Goal: Task Accomplishment & Management: Use online tool/utility

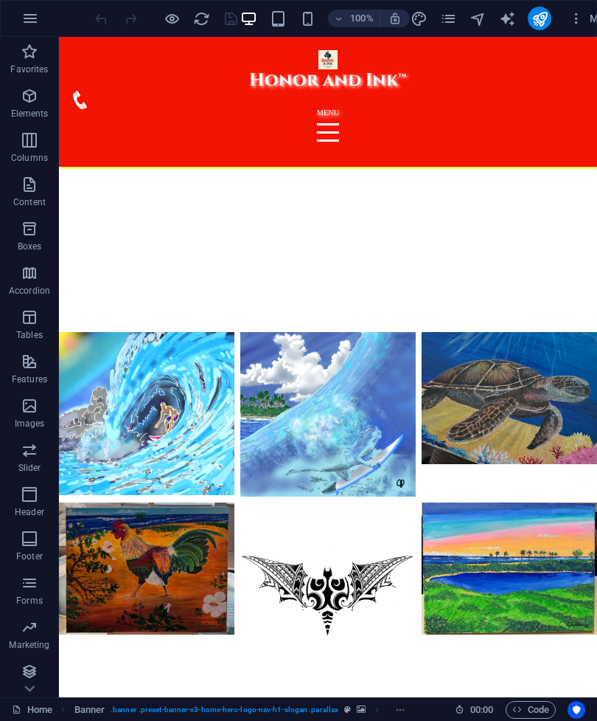
scroll to position [6555, 0]
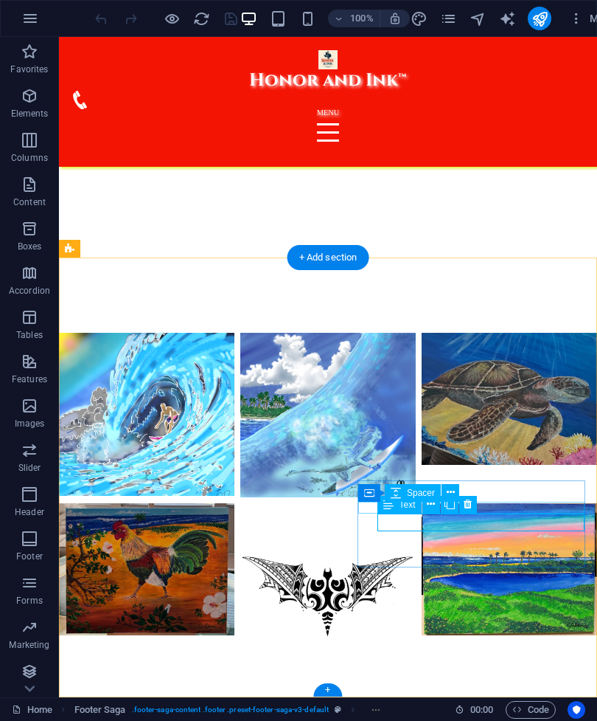
click at [432, 505] on icon at bounding box center [431, 503] width 8 height 15
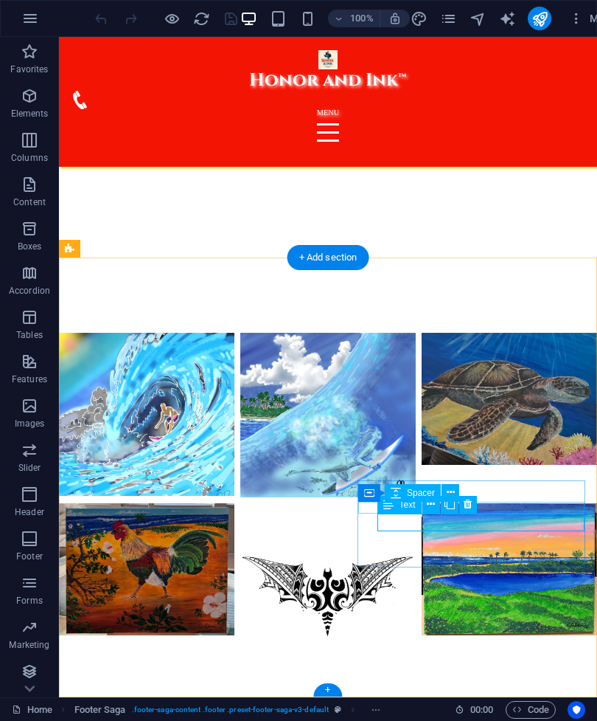
click at [435, 506] on icon at bounding box center [431, 503] width 8 height 15
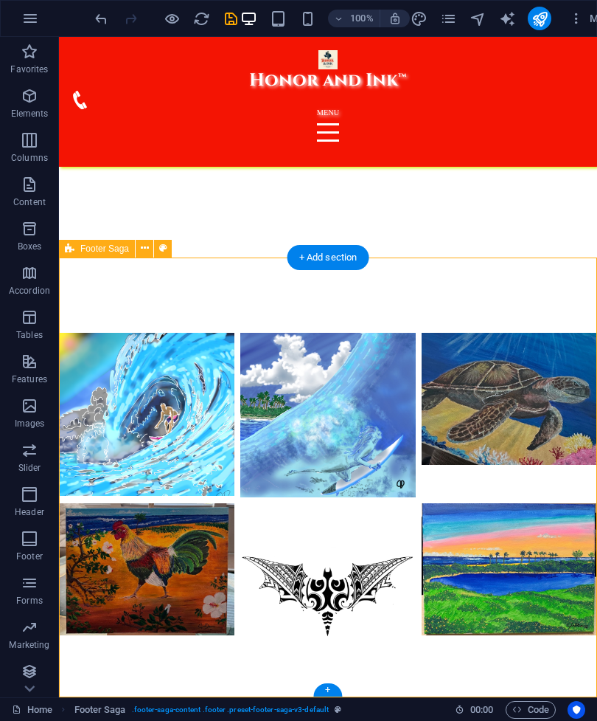
click at [108, 15] on icon "undo" at bounding box center [101, 18] width 17 height 17
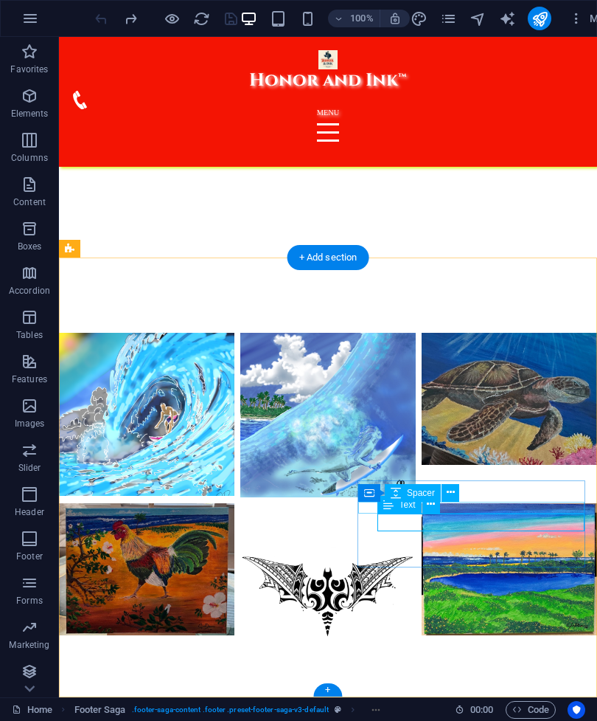
click at [431, 507] on icon at bounding box center [431, 503] width 8 height 15
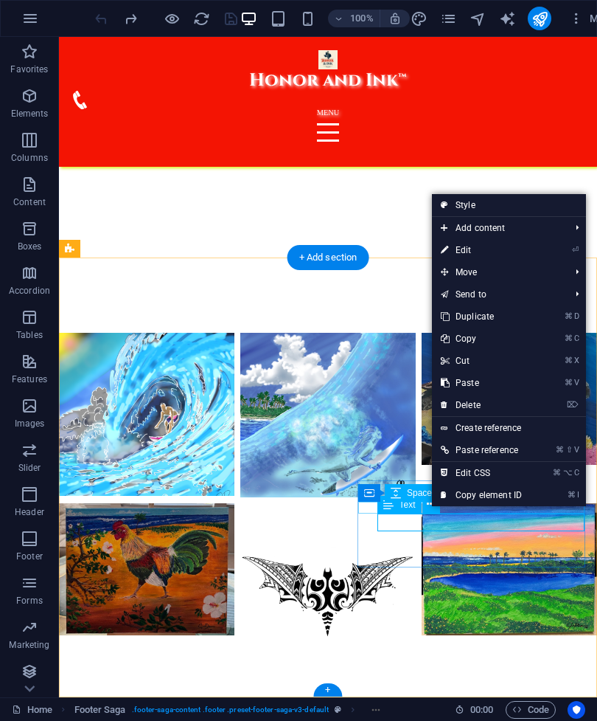
click at [513, 431] on link "Create reference" at bounding box center [509, 428] width 154 height 22
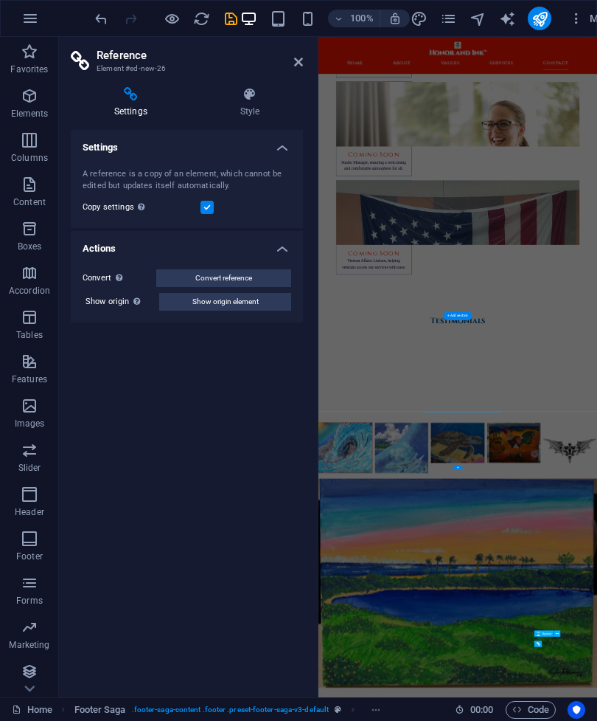
scroll to position [5979, 0]
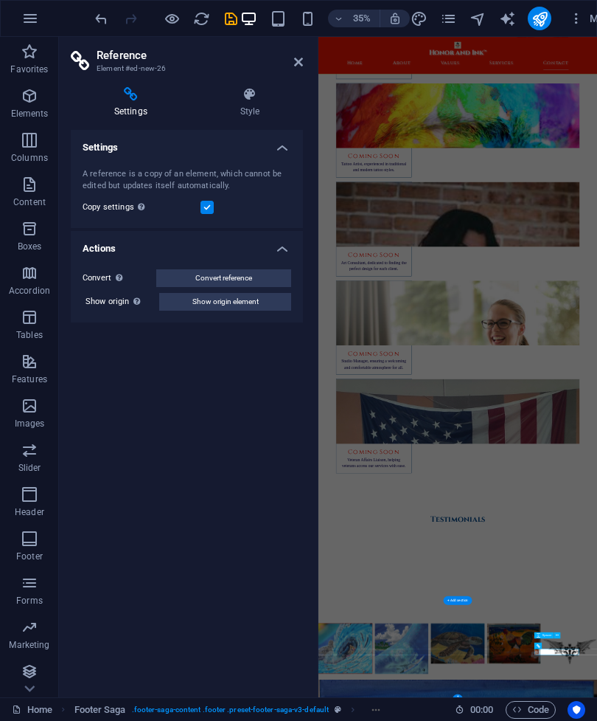
click at [299, 61] on icon at bounding box center [298, 62] width 9 height 12
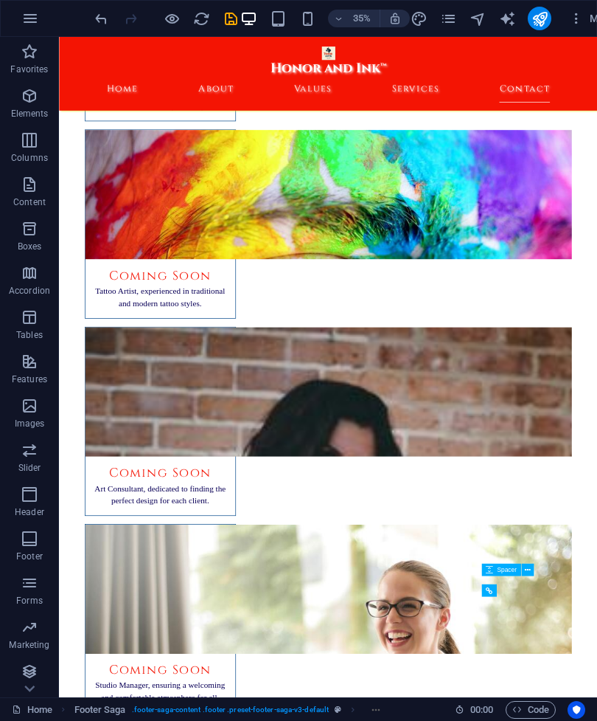
scroll to position [6429, 0]
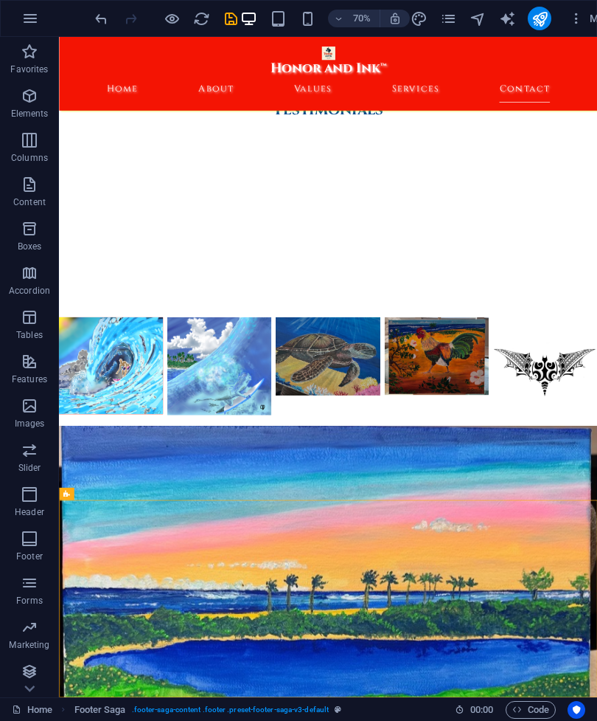
click at [100, 18] on icon "undo" at bounding box center [101, 18] width 17 height 17
click at [533, 580] on icon at bounding box center [533, 578] width 6 height 11
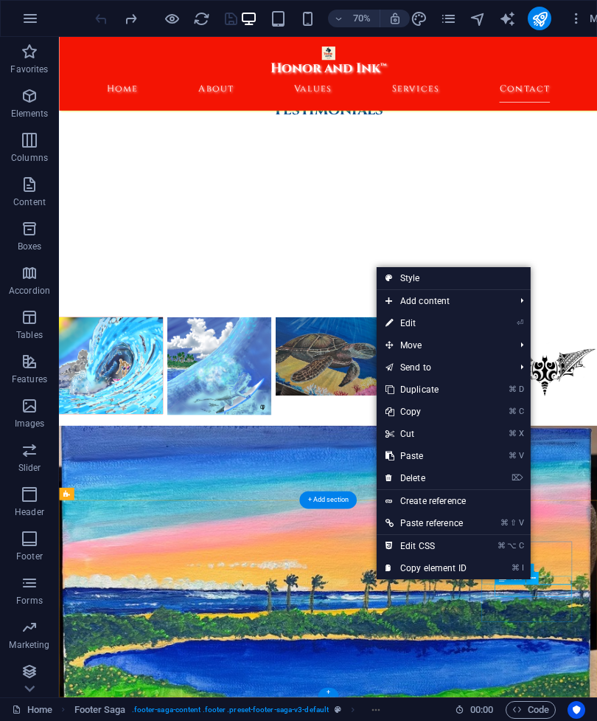
click at [420, 545] on link "⌘ ⌥ C Edit CSS" at bounding box center [426, 546] width 99 height 22
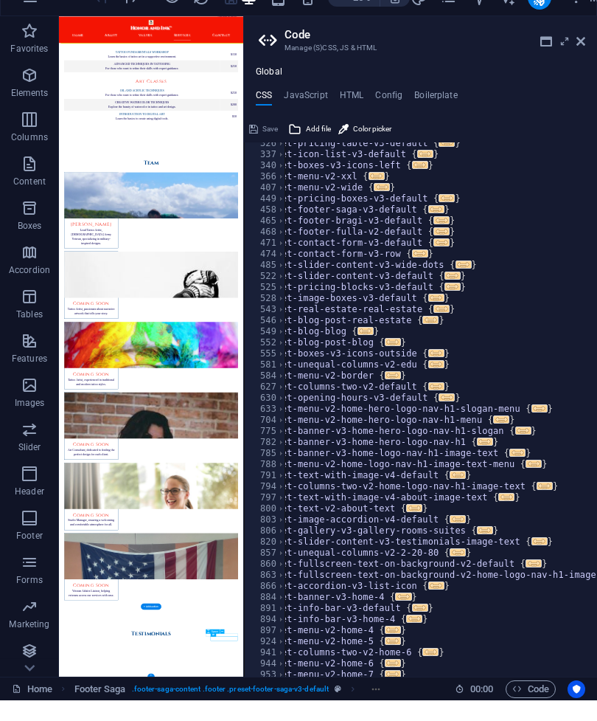
scroll to position [0, 0]
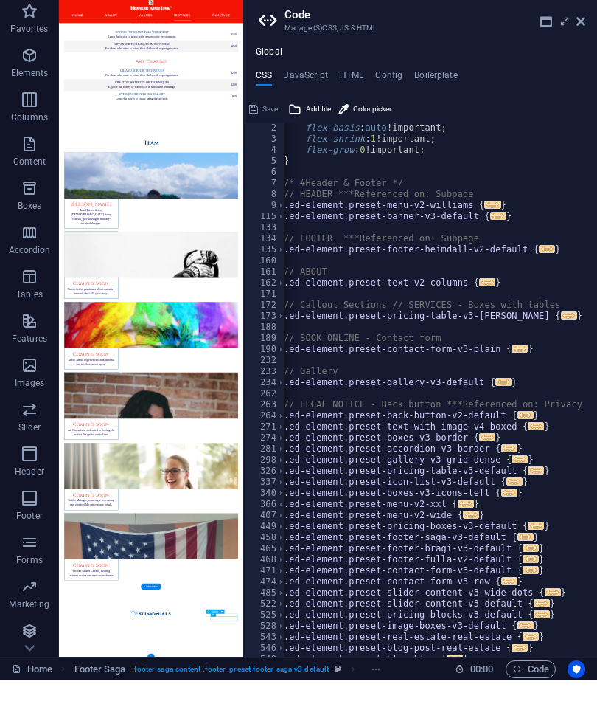
click at [312, 111] on h4 "JavaScript" at bounding box center [306, 119] width 44 height 16
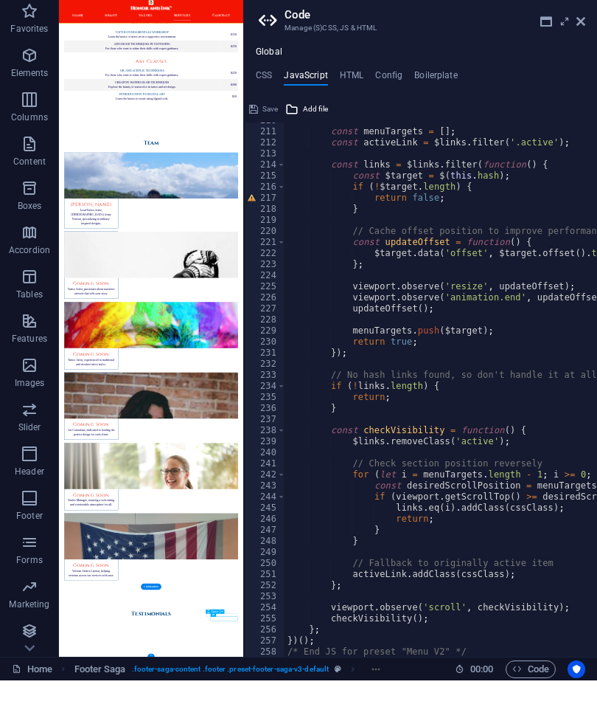
type textarea "menuTargets.push($target);"
click at [349, 87] on ul "Global" at bounding box center [420, 93] width 353 height 12
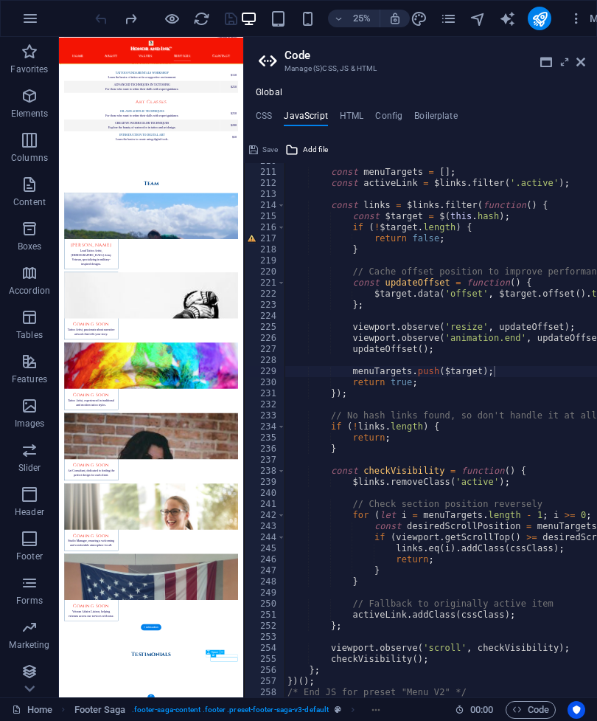
click at [354, 114] on h4 "HTML" at bounding box center [352, 119] width 24 height 16
type textarea "<a href="#main-content" class="wv-link-content button">Skip to main content</a>"
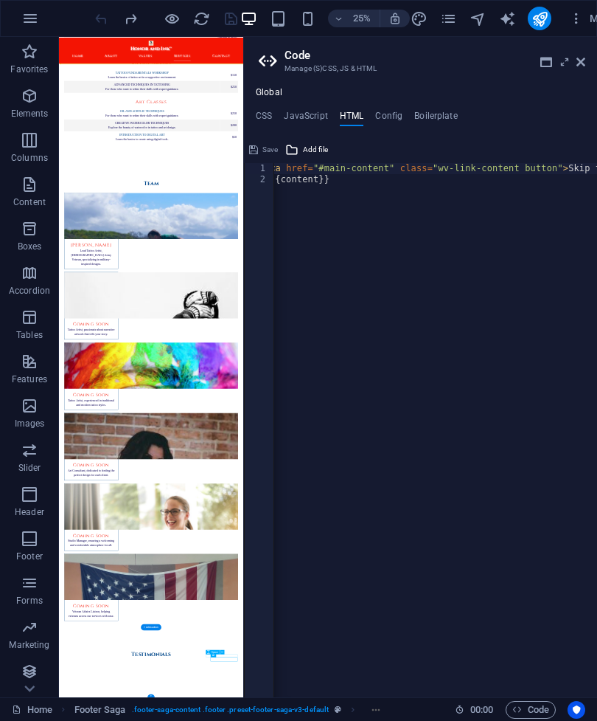
click at [395, 117] on h4 "Config" at bounding box center [388, 119] width 27 height 16
type textarea "$color-background: #FFFFFF;"
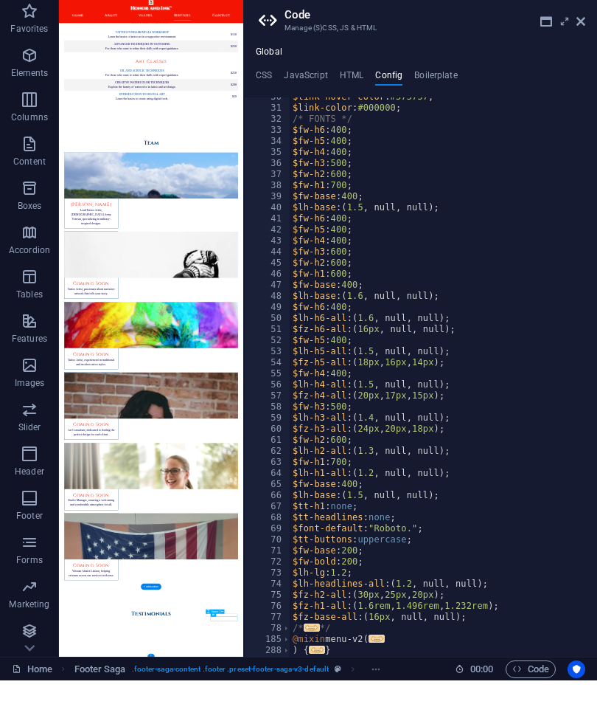
click at [447, 111] on h4 "Boilerplate" at bounding box center [437, 119] width 44 height 16
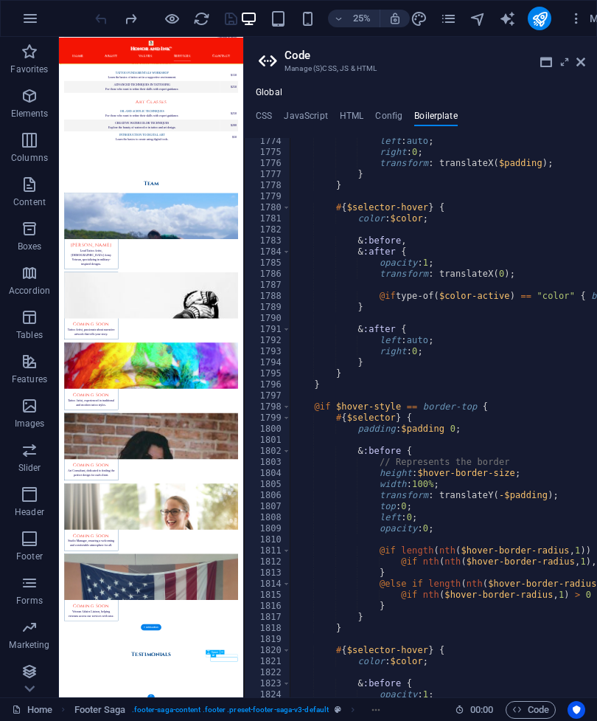
click at [38, 715] on link "Home" at bounding box center [32, 710] width 41 height 18
click at [584, 61] on icon at bounding box center [581, 62] width 9 height 12
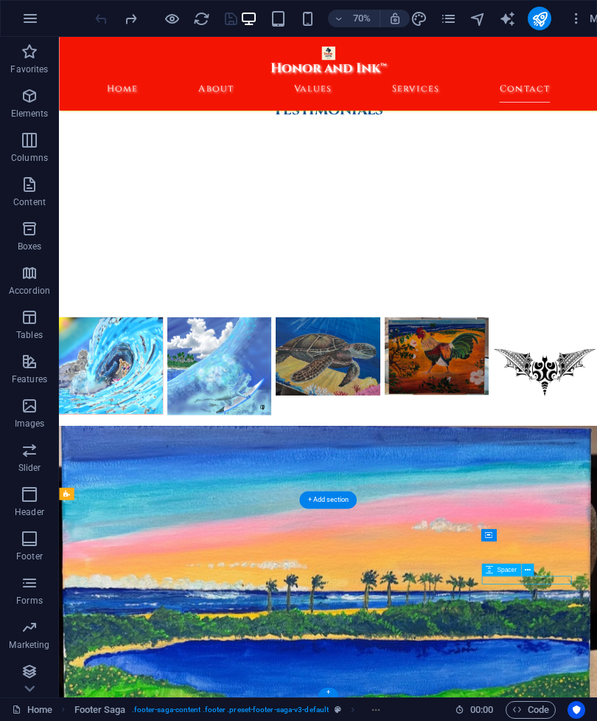
click at [532, 580] on icon at bounding box center [533, 578] width 6 height 11
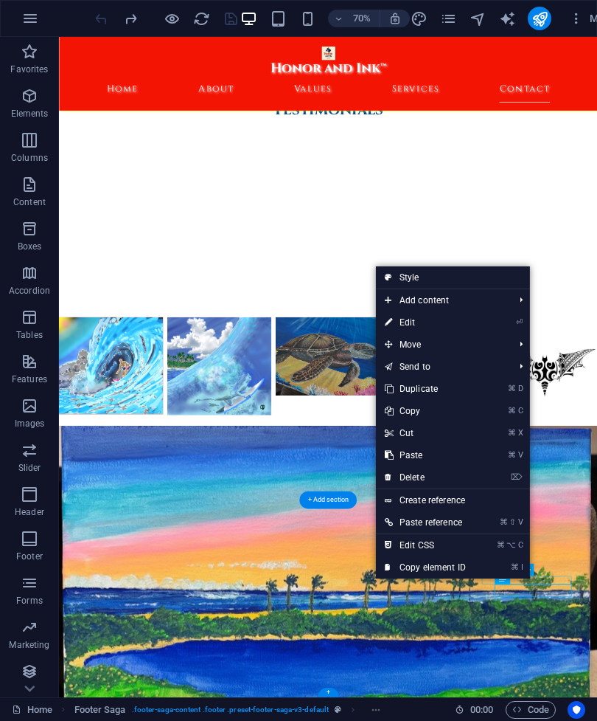
click at [434, 314] on link "⏎ Edit" at bounding box center [425, 322] width 99 height 22
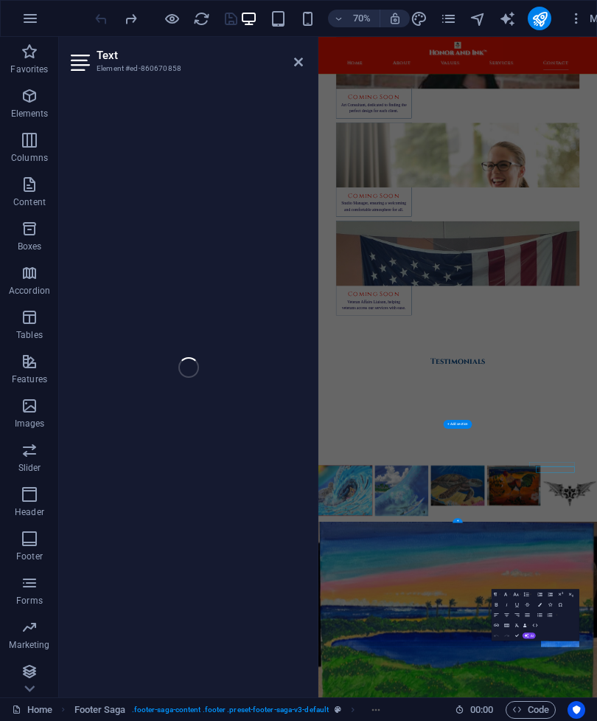
scroll to position [5984, 0]
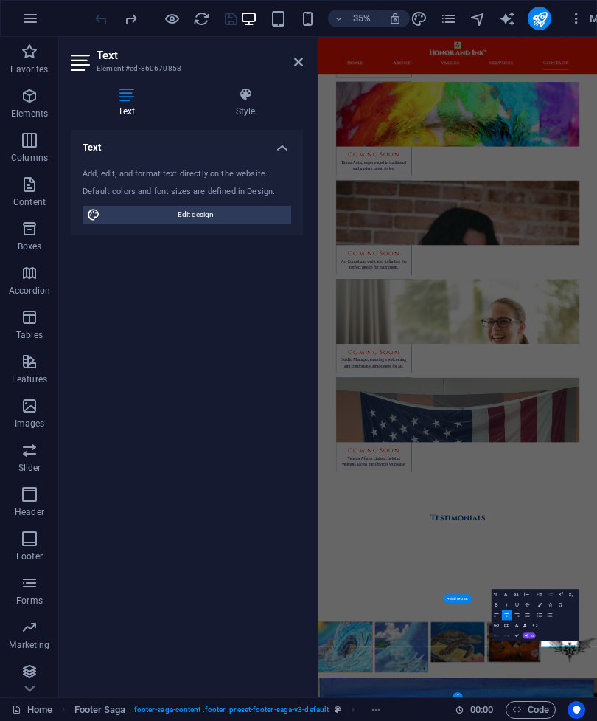
click at [263, 217] on span "Edit design" at bounding box center [196, 215] width 182 height 18
select select "ease-in-out"
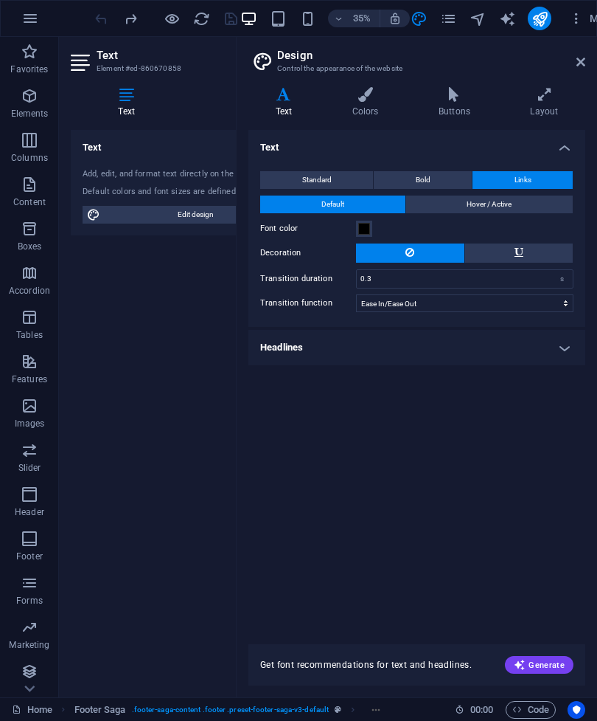
scroll to position [0, 0]
click at [366, 112] on h4 "Colors" at bounding box center [368, 102] width 86 height 31
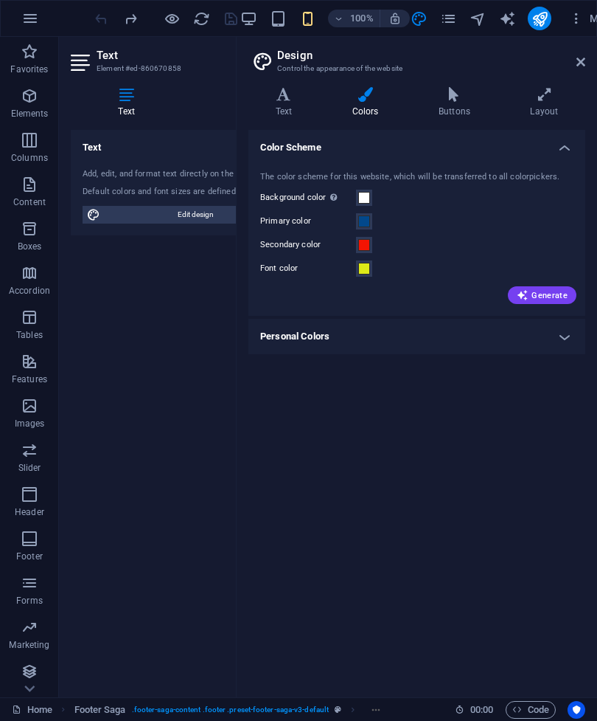
click at [458, 107] on h4 "Buttons" at bounding box center [457, 102] width 91 height 31
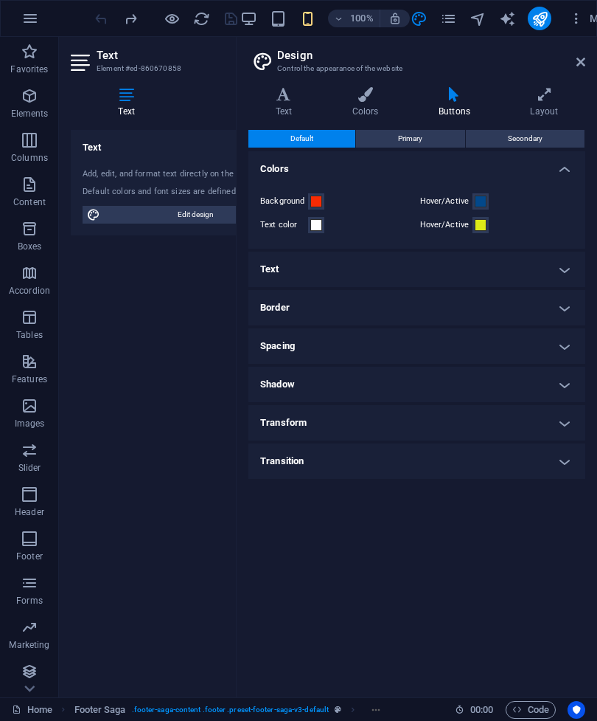
click at [541, 110] on h4 "Layout" at bounding box center [545, 102] width 82 height 31
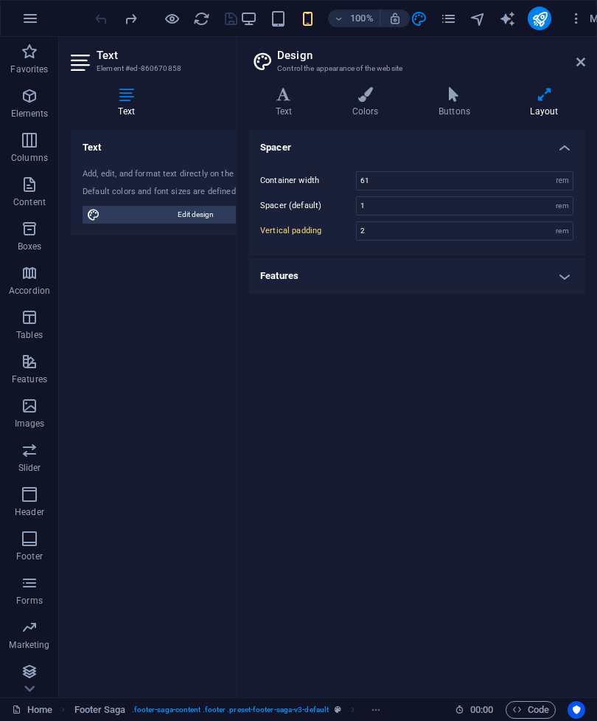
click at [572, 290] on h4 "Features" at bounding box center [417, 275] width 337 height 35
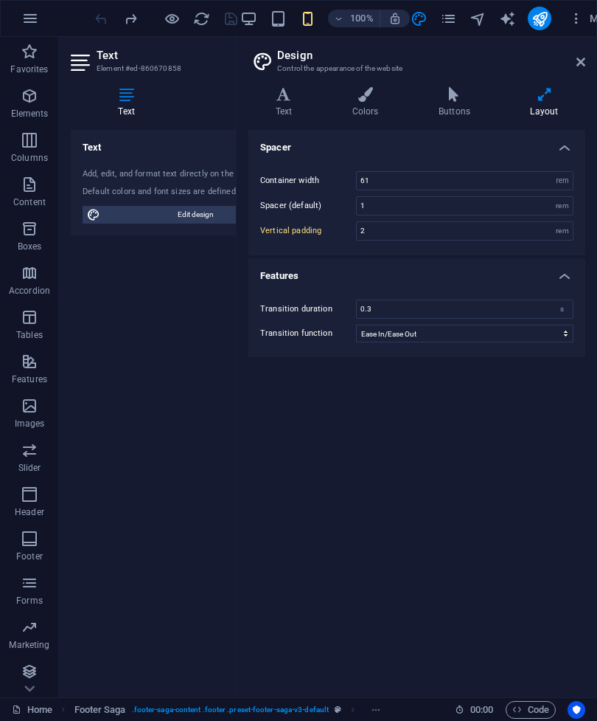
click at [580, 63] on icon at bounding box center [581, 62] width 9 height 12
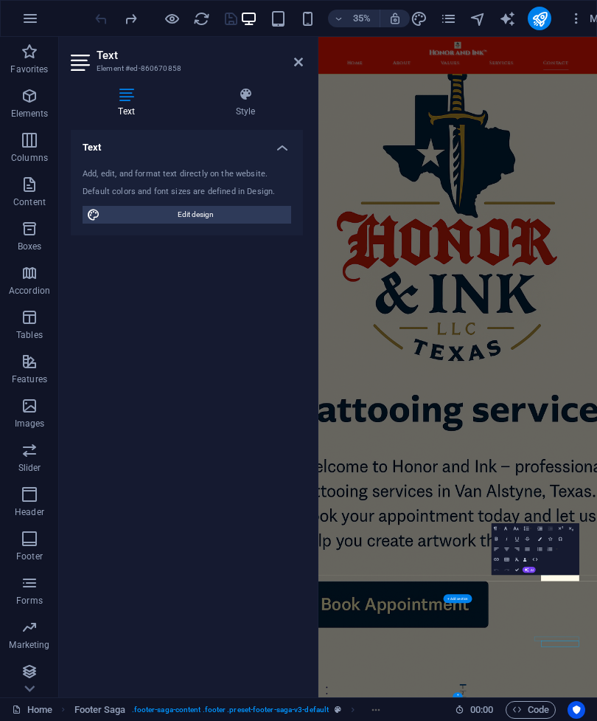
scroll to position [5984, 0]
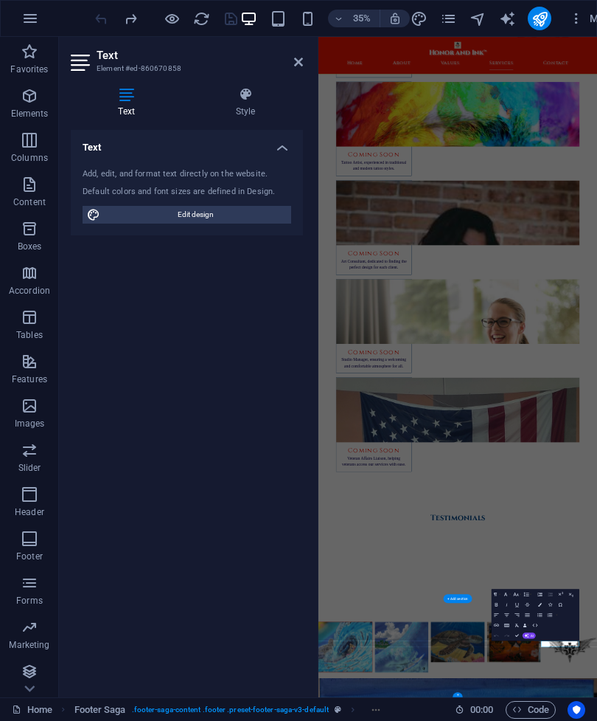
click at [21, 538] on icon "button" at bounding box center [30, 539] width 18 height 18
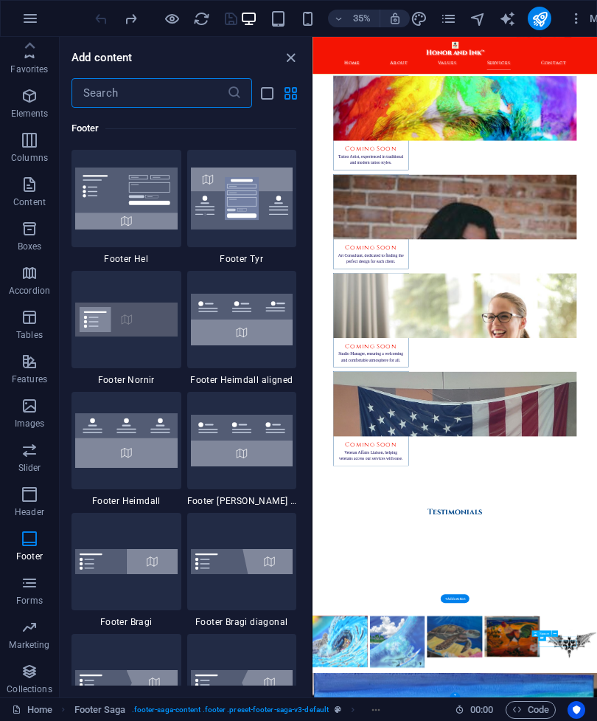
scroll to position [0, 0]
click at [291, 54] on icon "close panel" at bounding box center [290, 57] width 17 height 17
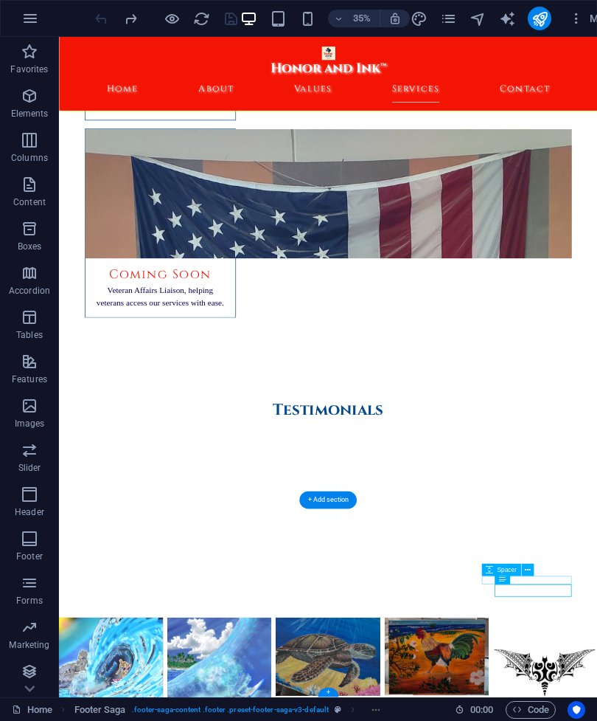
scroll to position [6429, 0]
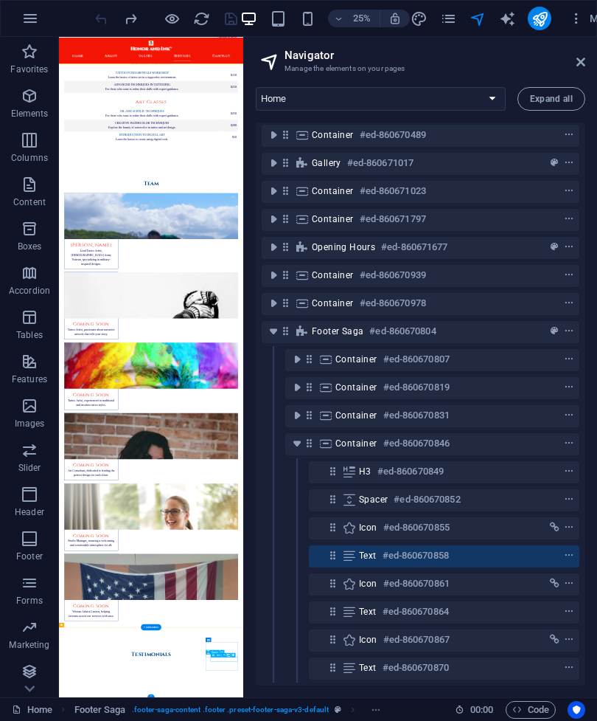
scroll to position [200, 0]
click at [574, 550] on icon "context-menu" at bounding box center [569, 555] width 10 height 10
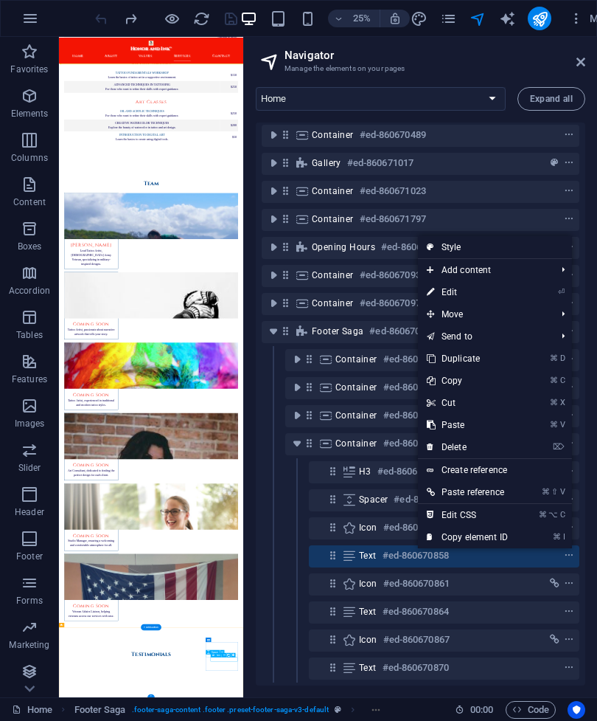
click at [573, 549] on button "context-menu" at bounding box center [569, 556] width 15 height 18
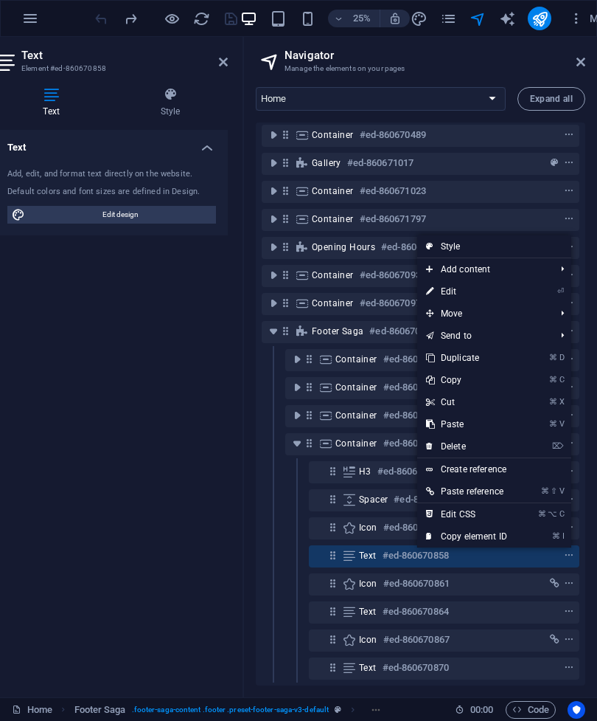
scroll to position [0, 13]
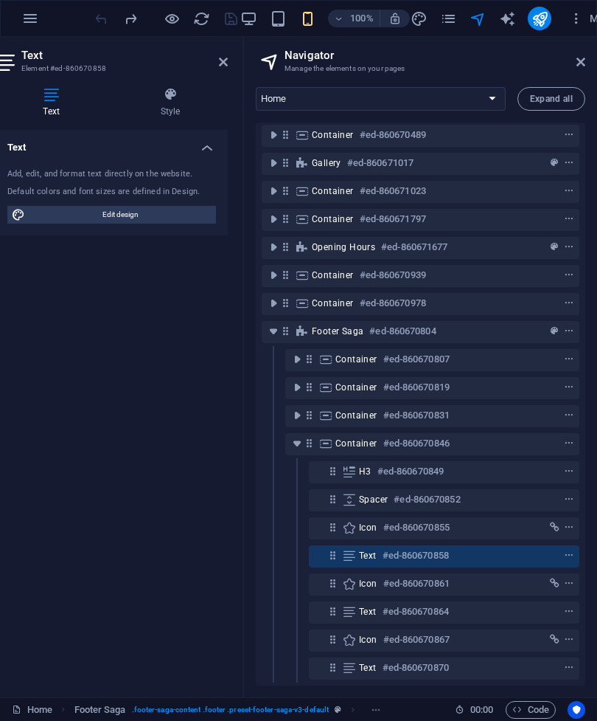
click at [220, 67] on icon at bounding box center [223, 62] width 9 height 12
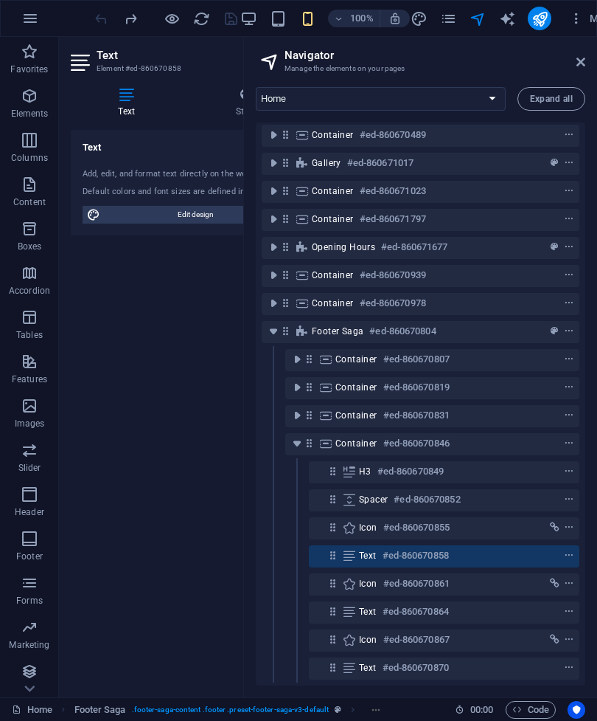
scroll to position [5550, 0]
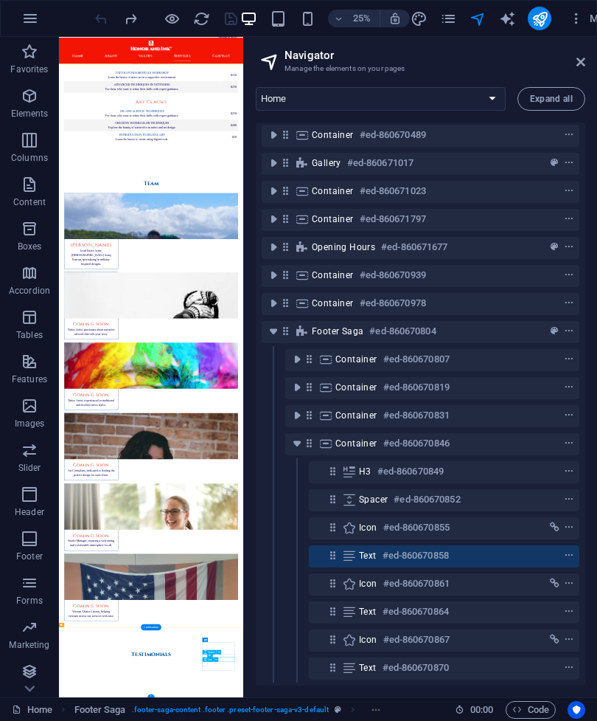
click at [571, 589] on button "context-menu" at bounding box center [569, 584] width 15 height 18
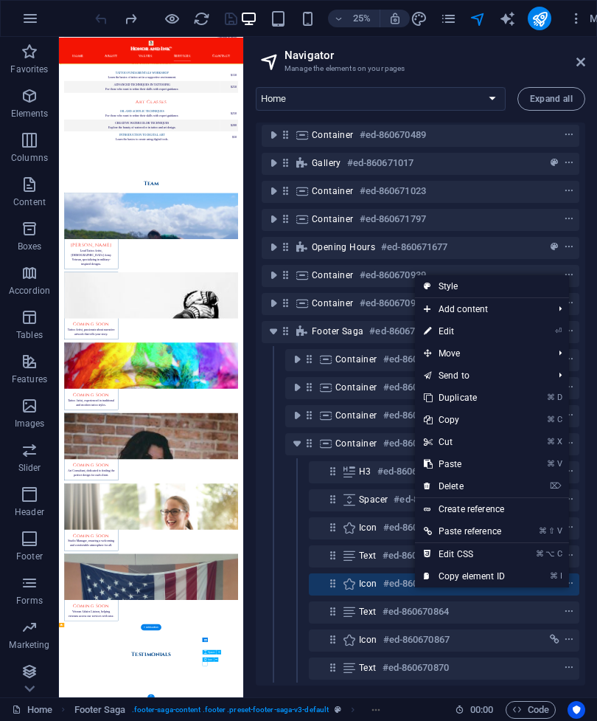
click at [384, 588] on h6 "#ed-860670861" at bounding box center [417, 584] width 66 height 18
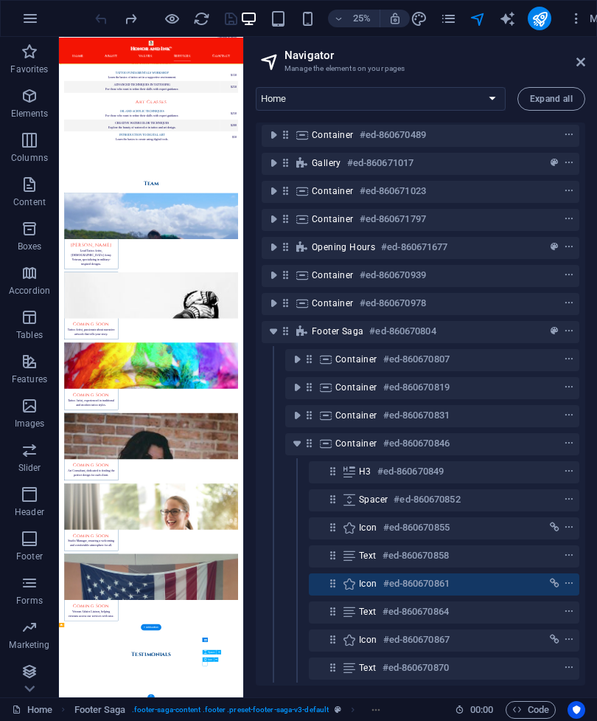
click at [384, 588] on h6 "#ed-860670861" at bounding box center [417, 584] width 66 height 18
select select "xMidYMid"
select select "px"
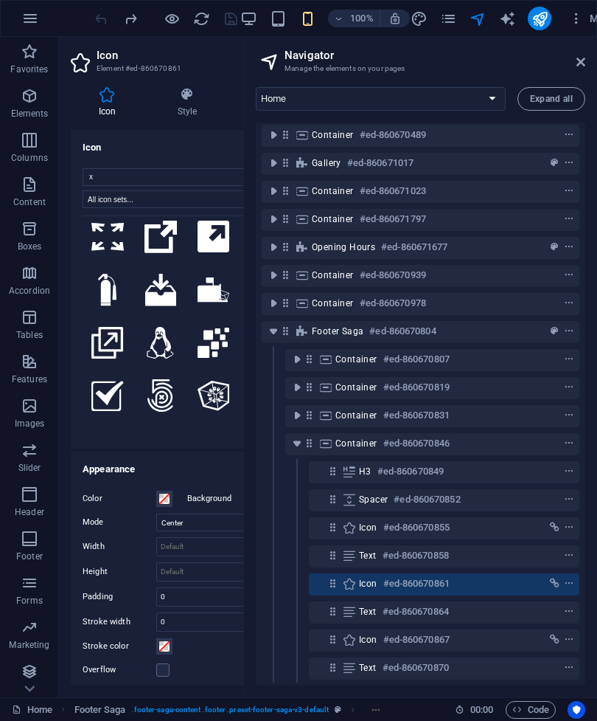
scroll to position [200, 0]
click at [569, 563] on button "context-menu" at bounding box center [569, 556] width 15 height 18
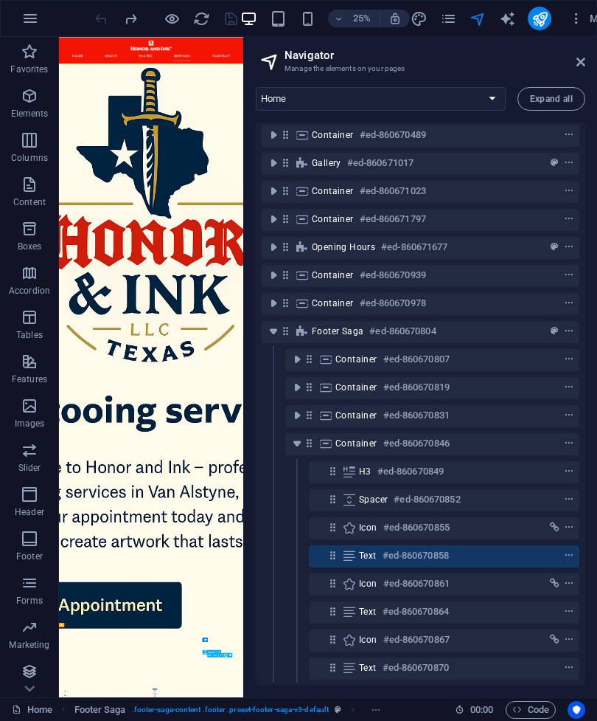
scroll to position [5550, 0]
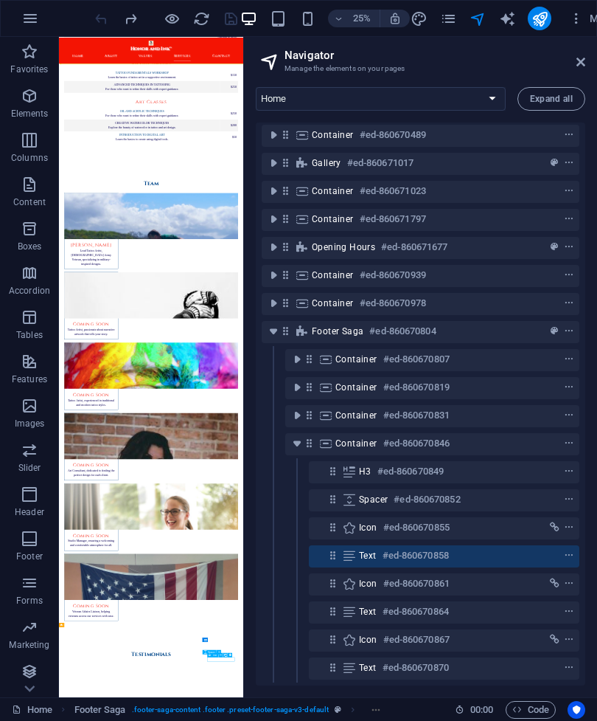
click at [569, 552] on icon "context-menu" at bounding box center [569, 555] width 10 height 10
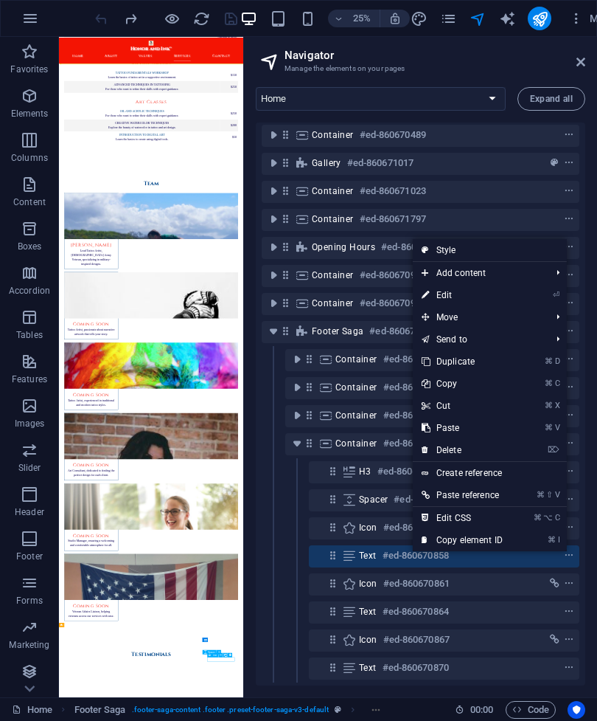
click at [351, 561] on icon at bounding box center [349, 555] width 16 height 12
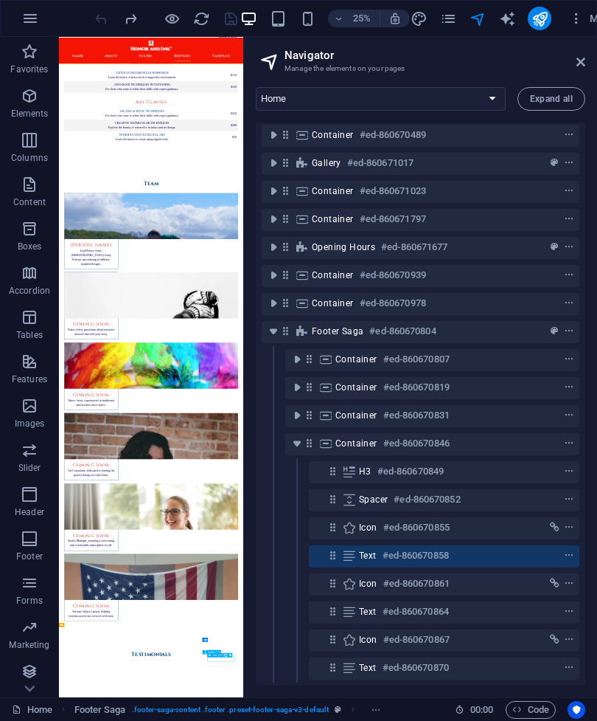
click at [339, 558] on icon at bounding box center [333, 555] width 13 height 13
click at [334, 557] on icon at bounding box center [333, 555] width 13 height 13
click at [335, 552] on icon at bounding box center [333, 555] width 13 height 13
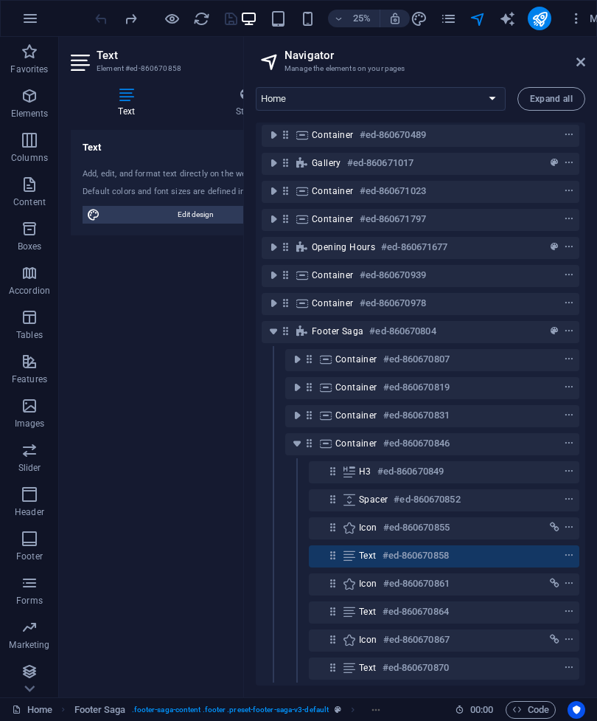
scroll to position [0, 75]
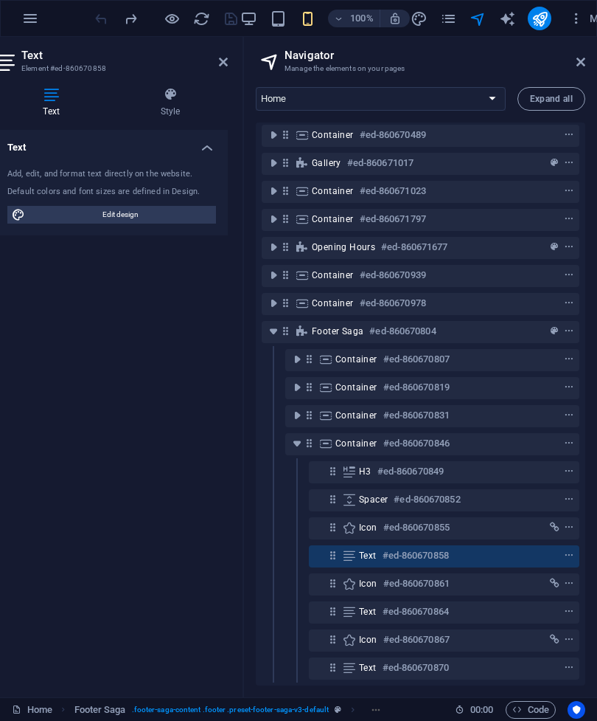
click at [7, 63] on icon at bounding box center [7, 63] width 22 height 24
click at [13, 59] on icon at bounding box center [7, 63] width 22 height 24
click at [182, 103] on h4 "Style" at bounding box center [170, 102] width 115 height 31
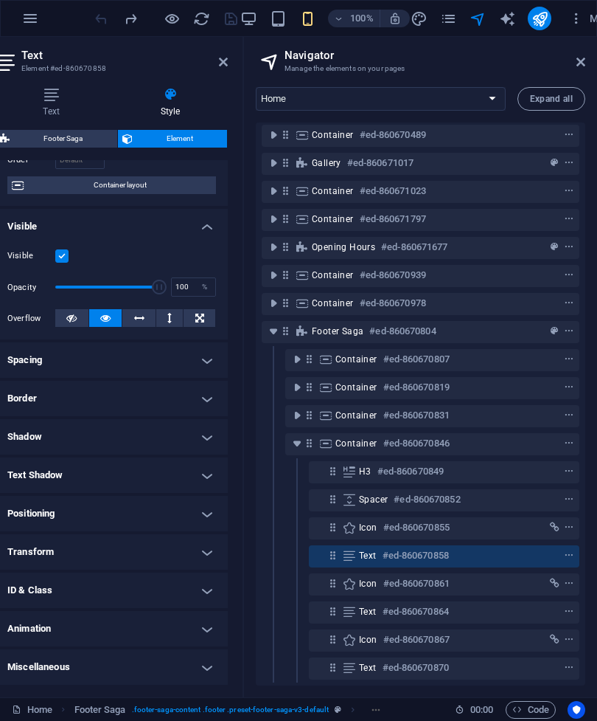
scroll to position [108, 0]
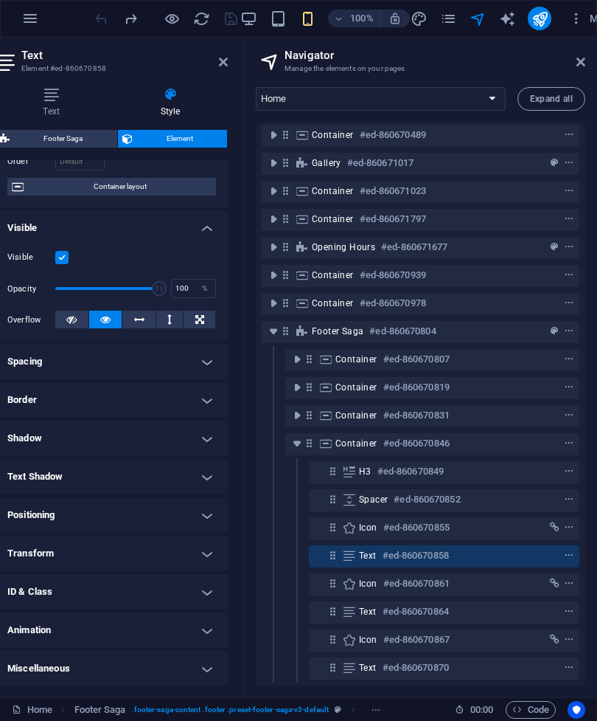
click at [206, 596] on h4 "ID & Class" at bounding box center [112, 591] width 232 height 35
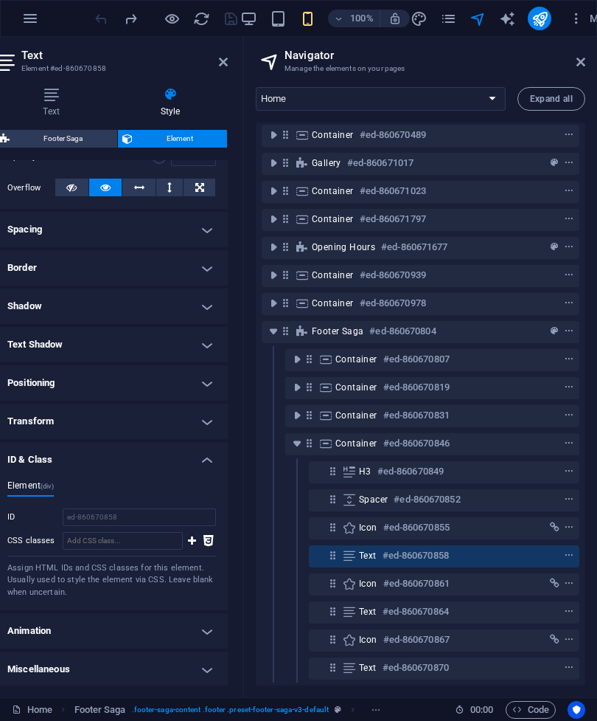
scroll to position [239, 0]
click at [212, 669] on h4 "Miscellaneous" at bounding box center [112, 669] width 232 height 35
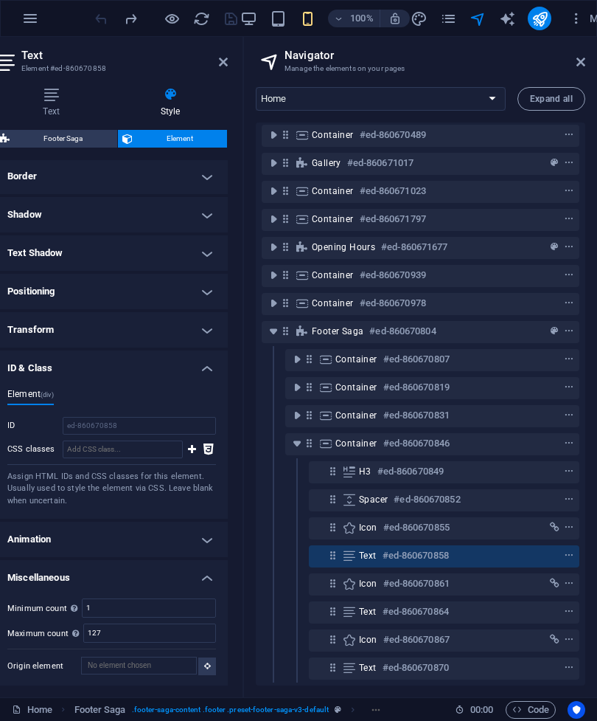
scroll to position [330, 0]
click at [207, 578] on h4 "Miscellaneous" at bounding box center [112, 574] width 232 height 27
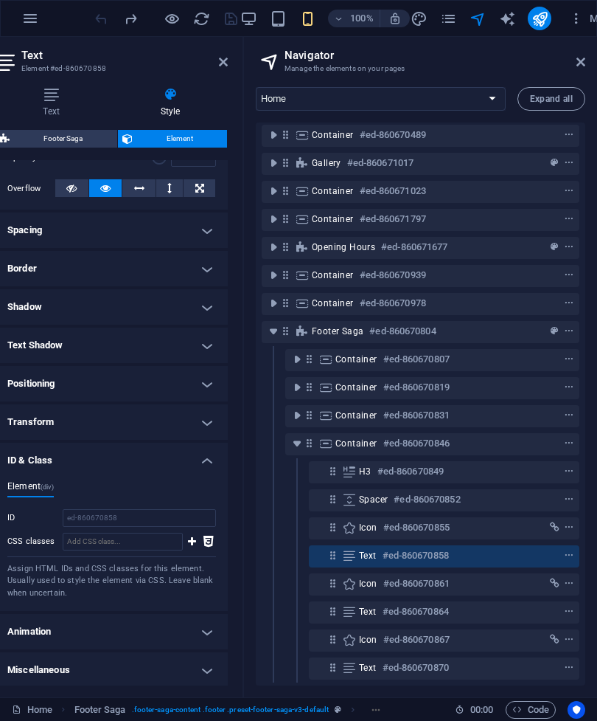
click at [0, 0] on button "More" at bounding box center [0, 0] width 0 height 0
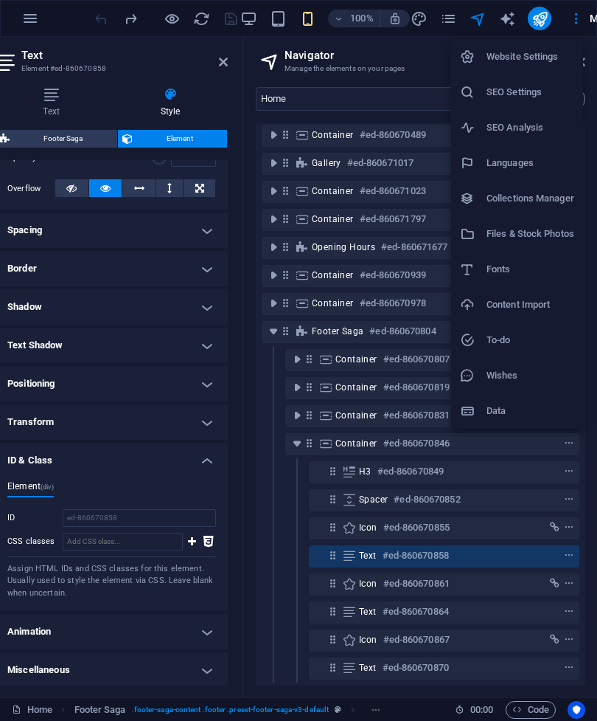
click at [231, 64] on div at bounding box center [298, 360] width 597 height 721
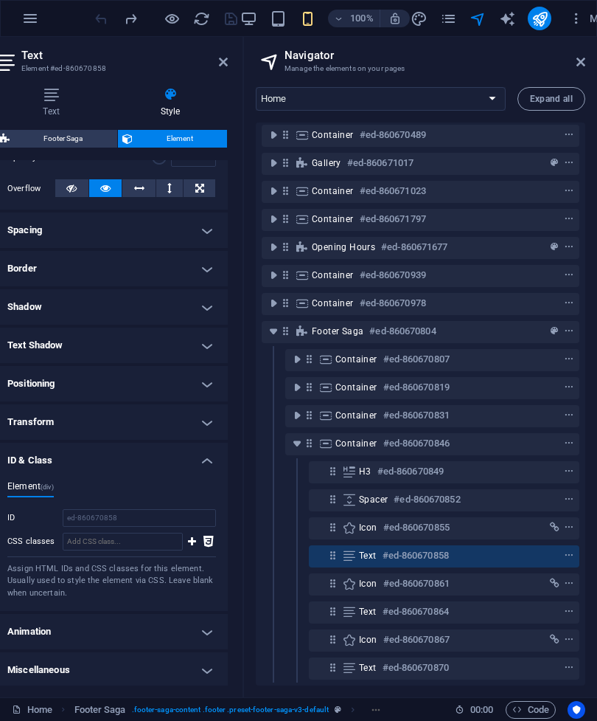
click at [234, 60] on aside "Text Element #ed-860670858 Text Style Text Add, edit, and format text directly …" at bounding box center [114, 367] width 260 height 660
click at [226, 62] on icon at bounding box center [223, 62] width 9 height 12
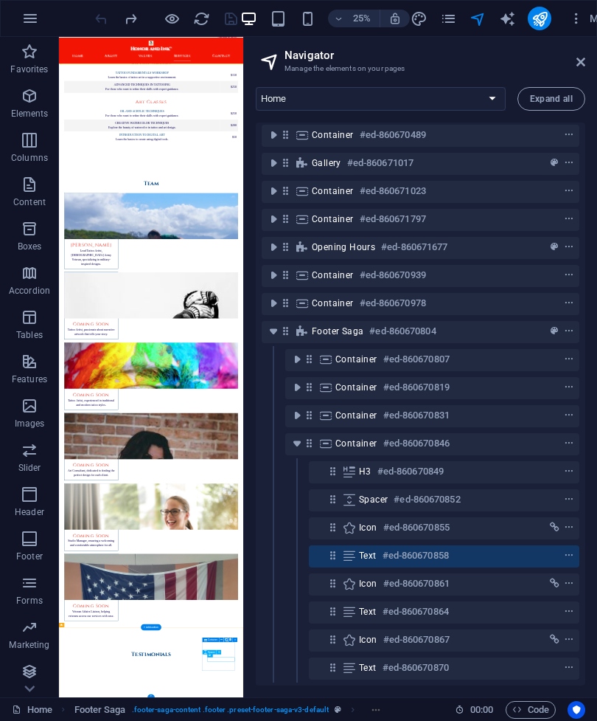
scroll to position [200, 0]
click at [294, 448] on icon "toggle-expand" at bounding box center [297, 443] width 15 height 15
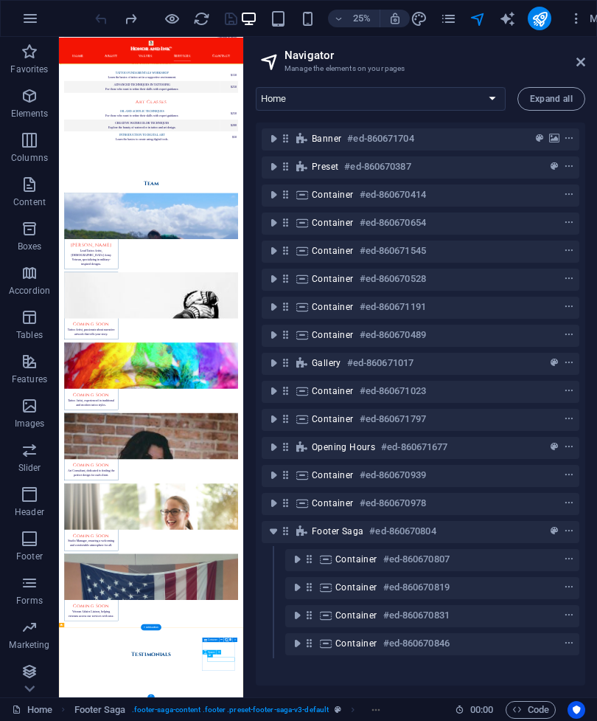
scroll to position [0, 0]
click at [298, 645] on icon "toggle-expand" at bounding box center [297, 643] width 15 height 15
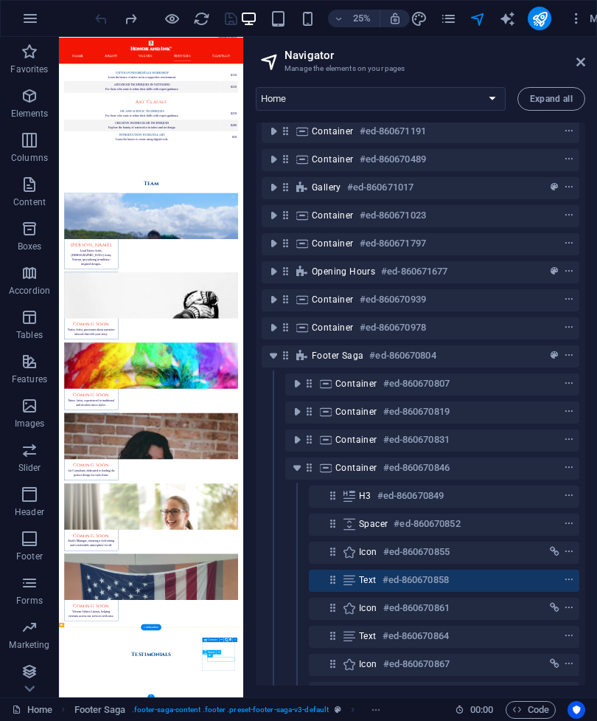
scroll to position [200, 0]
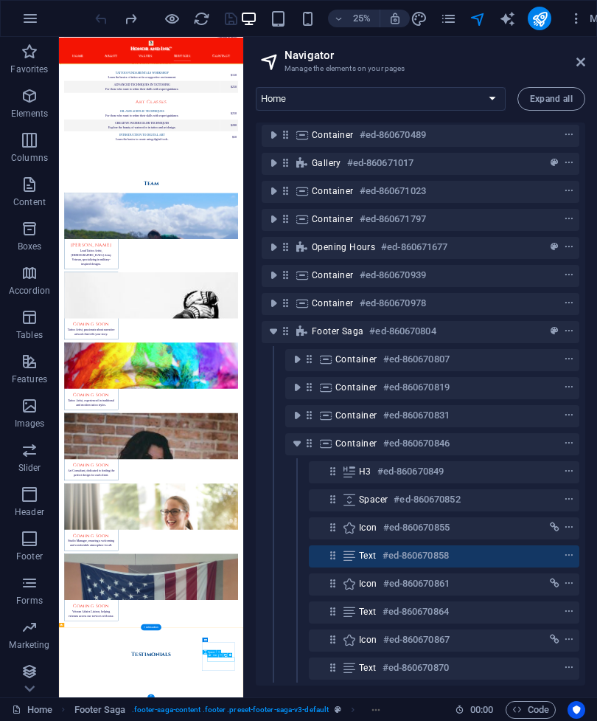
click at [567, 553] on icon "context-menu" at bounding box center [569, 555] width 10 height 10
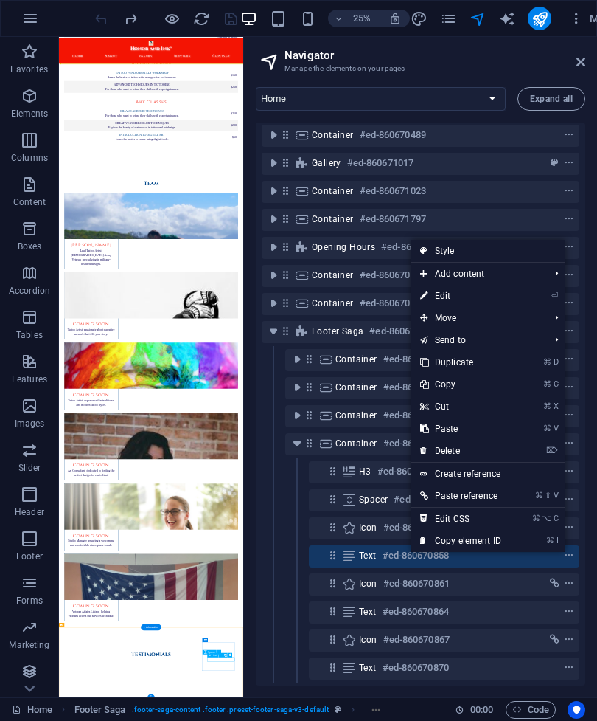
click at [566, 552] on icon "context-menu" at bounding box center [569, 555] width 10 height 10
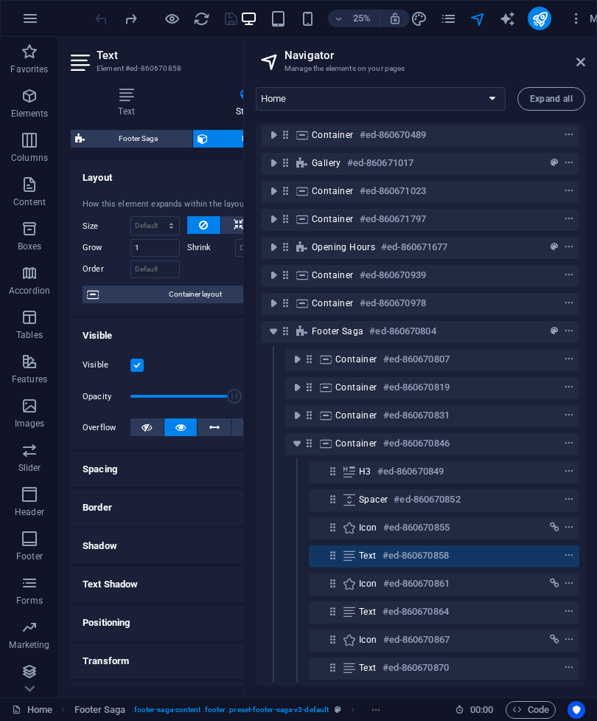
scroll to position [0, 75]
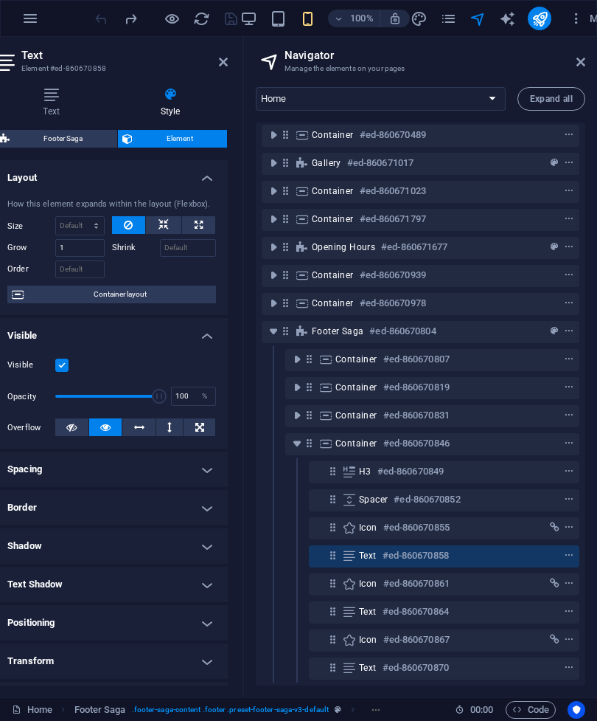
click at [85, 140] on span "Footer Saga" at bounding box center [63, 139] width 99 height 18
select select "rem"
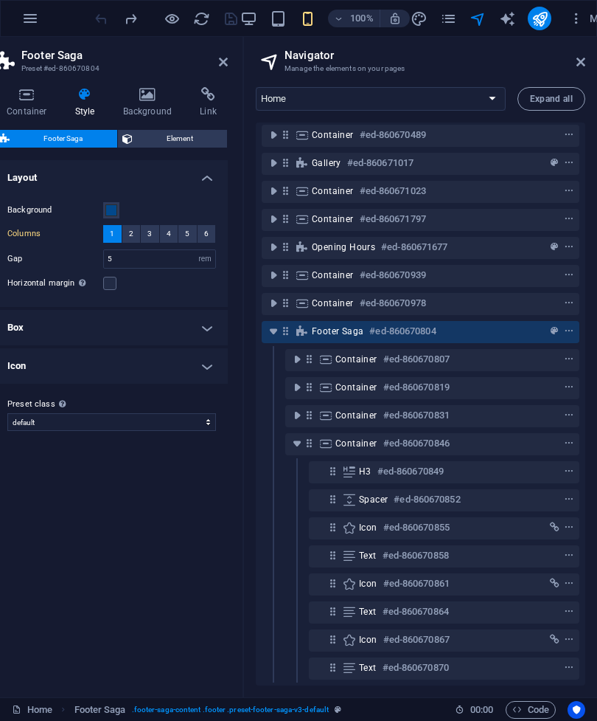
click at [211, 103] on h4 "Link" at bounding box center [208, 102] width 39 height 31
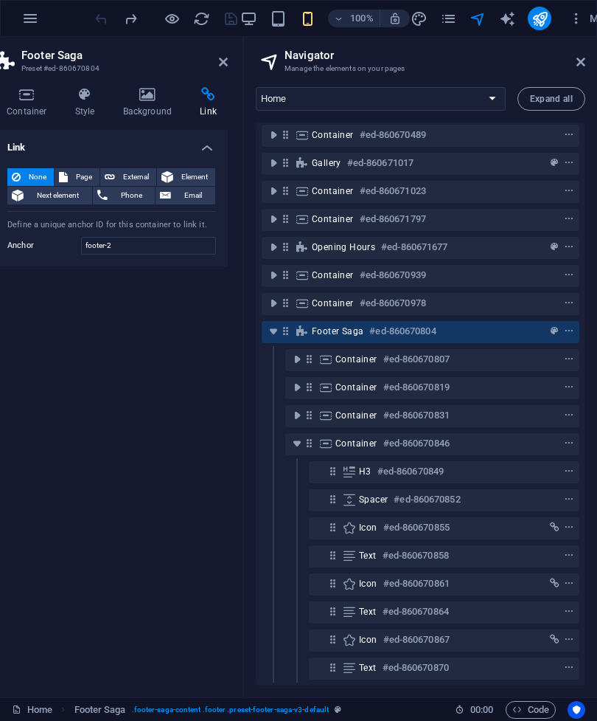
click at [133, 181] on span "External" at bounding box center [135, 177] width 32 height 18
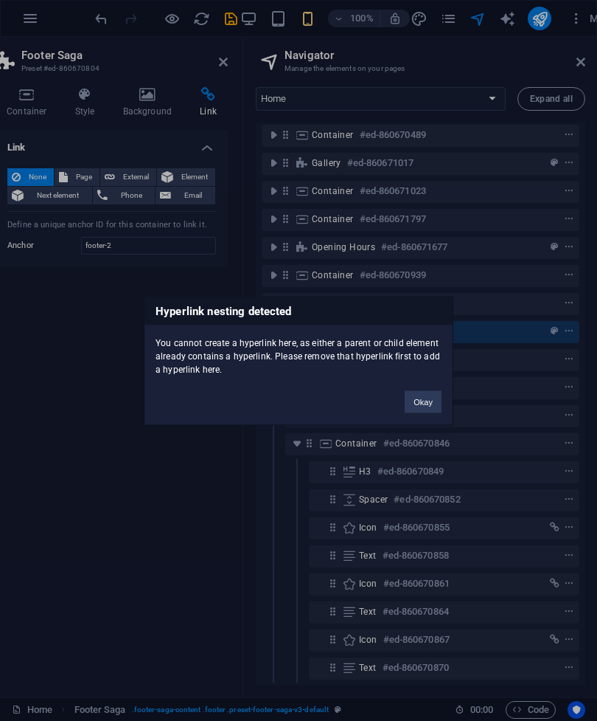
click at [358, 335] on div "You cannot create a hyperlink here, as either a parent or child element already…" at bounding box center [299, 350] width 308 height 51
click at [94, 342] on div "Hyperlink nesting detected You cannot create a hyperlink here, as either a pare…" at bounding box center [298, 360] width 597 height 721
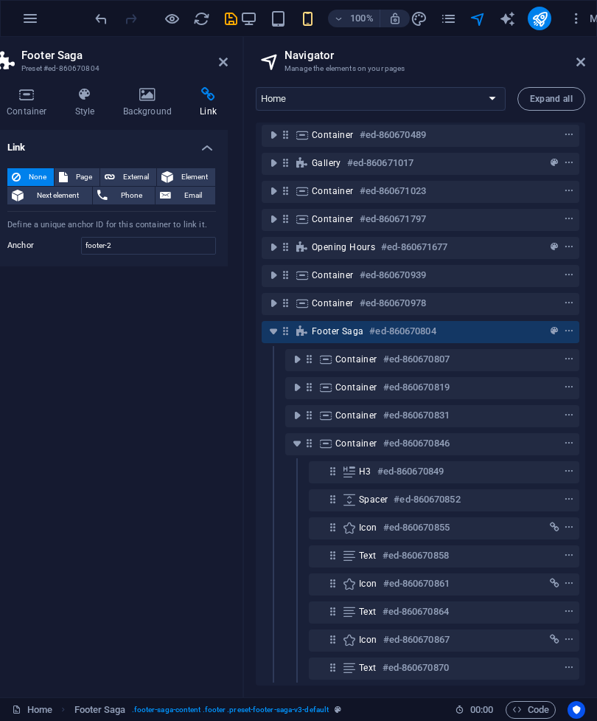
click at [394, 560] on h6 "#ed-860670858" at bounding box center [416, 556] width 66 height 18
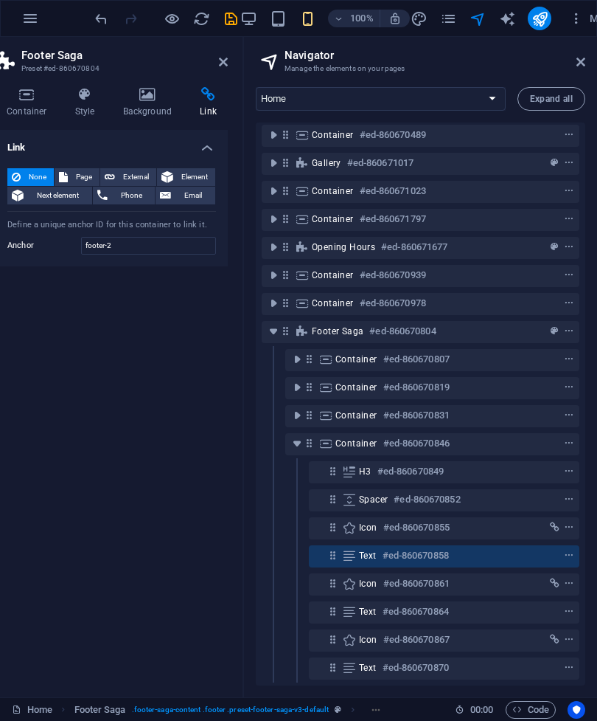
click at [420, 562] on h6 "#ed-860670858" at bounding box center [416, 556] width 66 height 18
click at [419, 561] on h6 "#ed-860670858" at bounding box center [416, 556] width 66 height 18
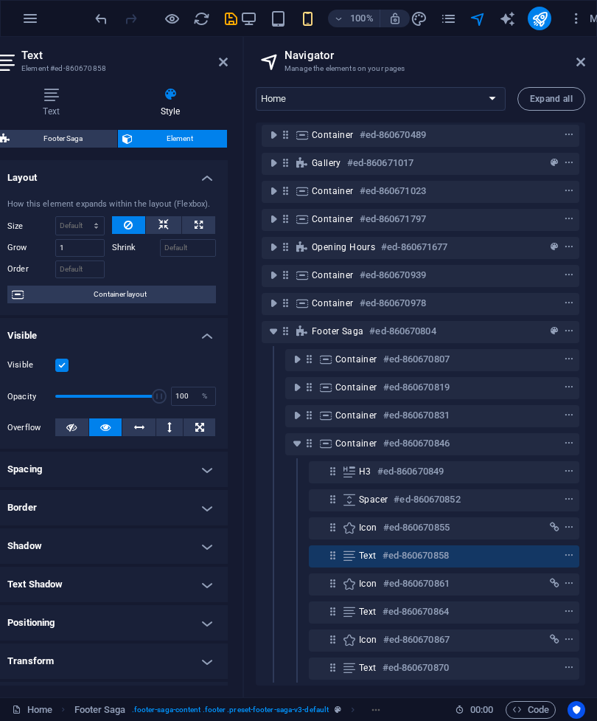
click at [86, 140] on span "Footer Saga" at bounding box center [63, 139] width 99 height 18
select select "rem"
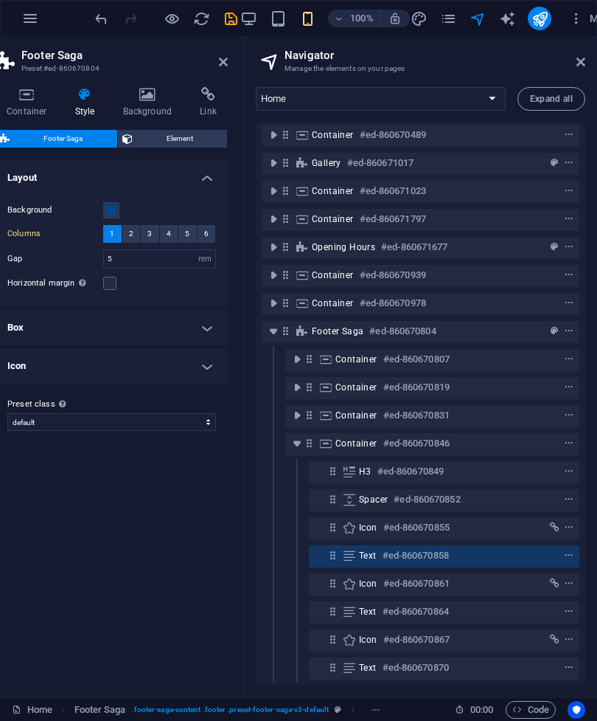
scroll to position [0, 0]
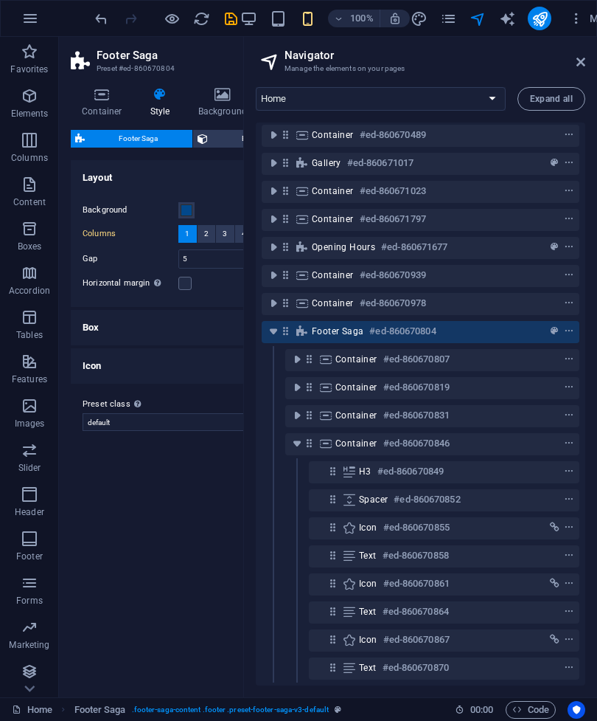
click at [443, 559] on h6 "#ed-860670858" at bounding box center [416, 556] width 66 height 18
click at [443, 558] on h6 "#ed-860670858" at bounding box center [416, 556] width 66 height 18
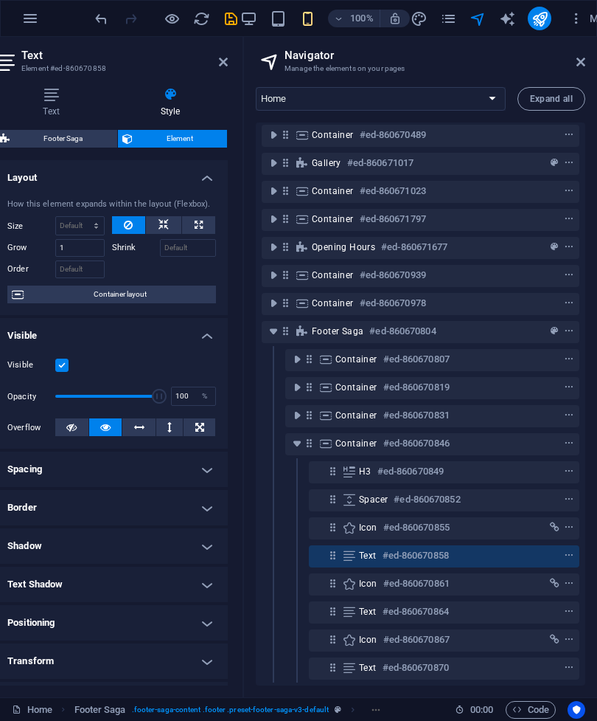
scroll to position [0, 75]
click at [170, 145] on span "Element" at bounding box center [180, 139] width 86 height 18
click at [208, 355] on div "Visible Opacity 100 % Overflow" at bounding box center [112, 396] width 232 height 104
click at [210, 347] on div "Visible Opacity 100 % Overflow" at bounding box center [112, 396] width 232 height 104
click at [209, 341] on h4 "Visible" at bounding box center [112, 331] width 232 height 27
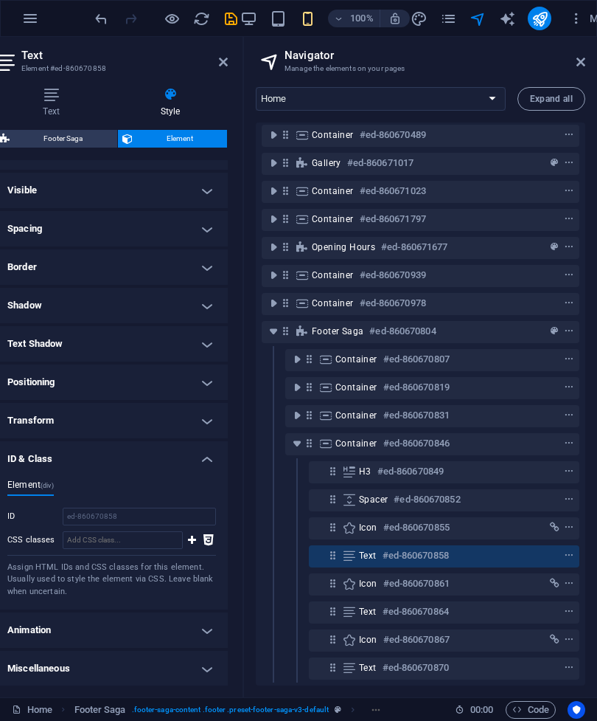
scroll to position [144, 0]
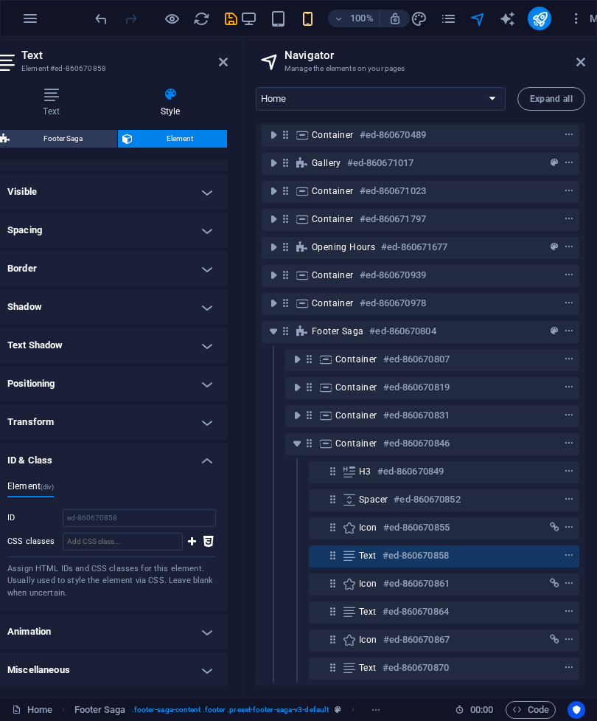
click at [194, 543] on icon at bounding box center [192, 542] width 8 height 18
type input "."
click at [226, 78] on div "Text Style Text Add, edit, and format text directly on the website. Default col…" at bounding box center [112, 386] width 256 height 622
click at [226, 61] on icon at bounding box center [223, 62] width 9 height 12
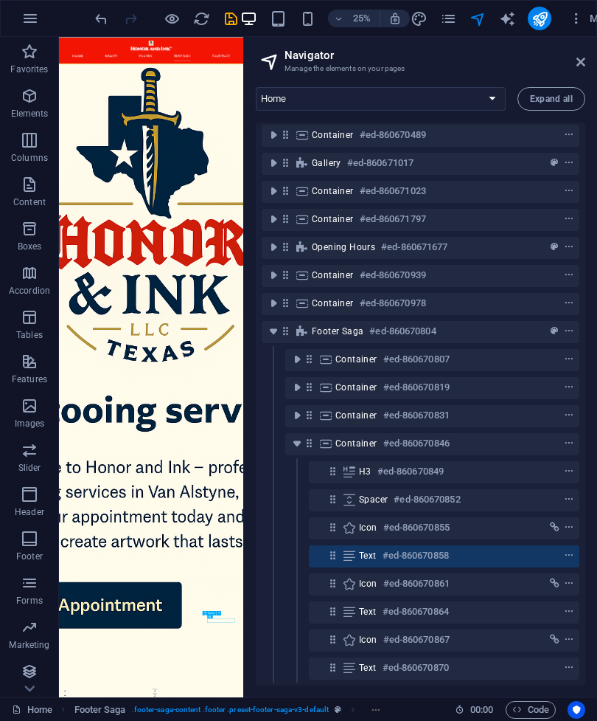
scroll to position [5550, 0]
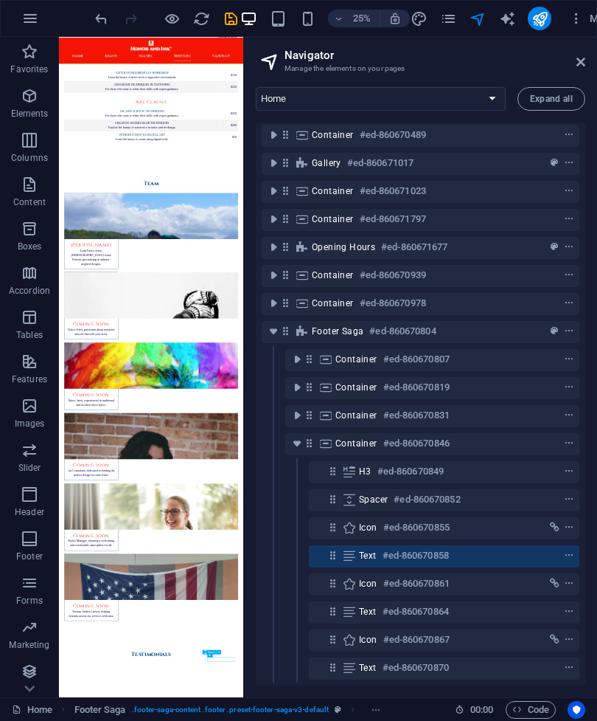
click at [483, 100] on select "Home Subpage Legal Notice Privacy New Collection: Single Page Layout Blog: Sing…" at bounding box center [381, 99] width 250 height 24
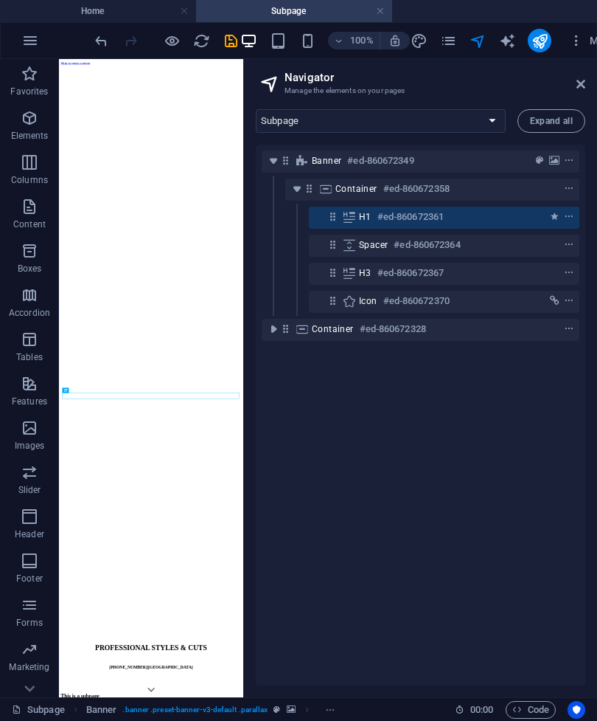
scroll to position [0, 0]
click at [492, 126] on select "Home Subpage Legal Notice Privacy New Collection: Single Page Layout Blog: Sing…" at bounding box center [381, 121] width 250 height 24
select select "16435638-en"
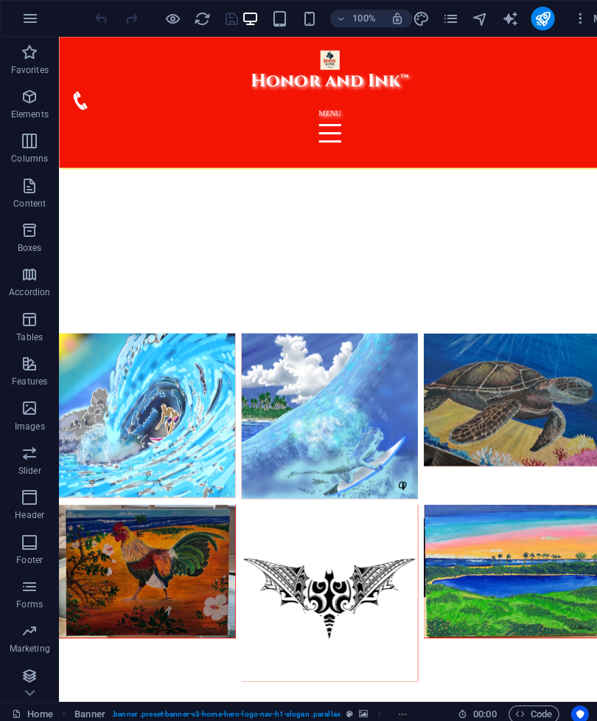
scroll to position [6555, 0]
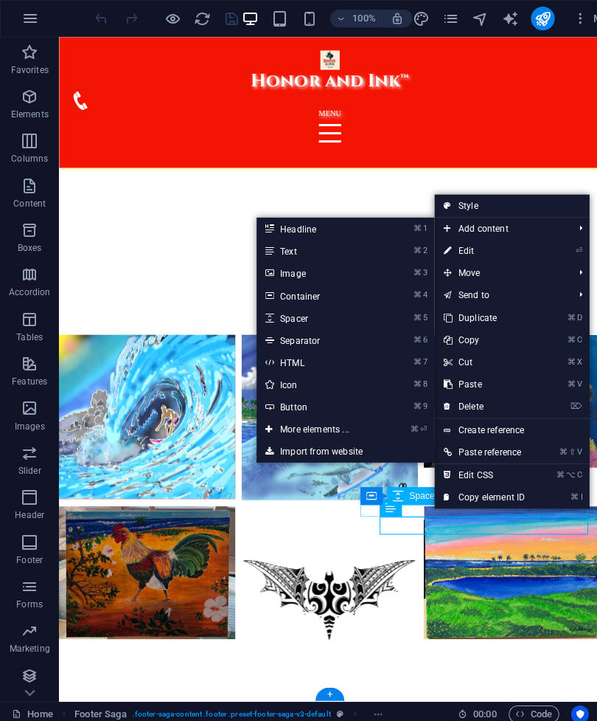
click at [333, 427] on link "⌘ ⏎ More elements ..." at bounding box center [316, 426] width 122 height 22
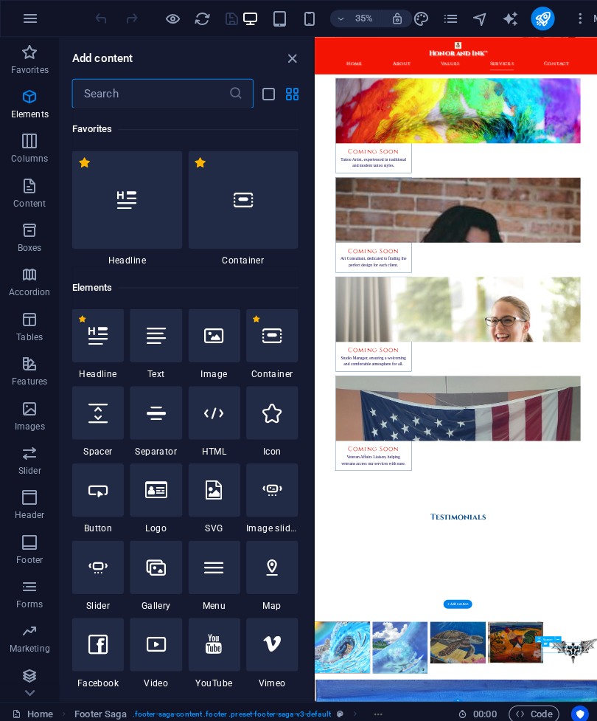
scroll to position [157, 0]
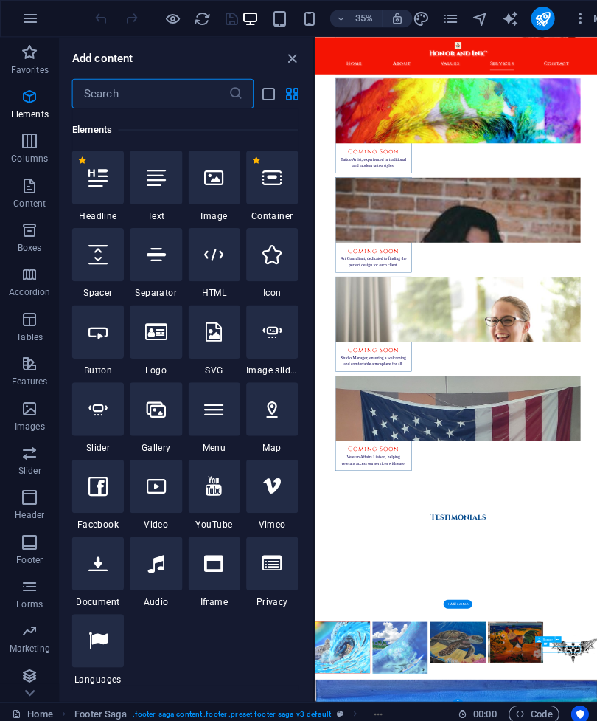
click at [105, 487] on icon at bounding box center [97, 483] width 19 height 19
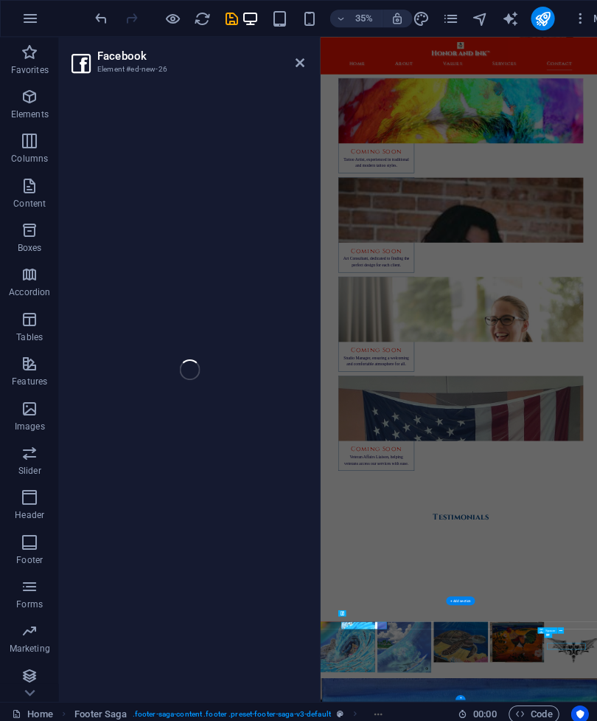
select select "%"
select select "px"
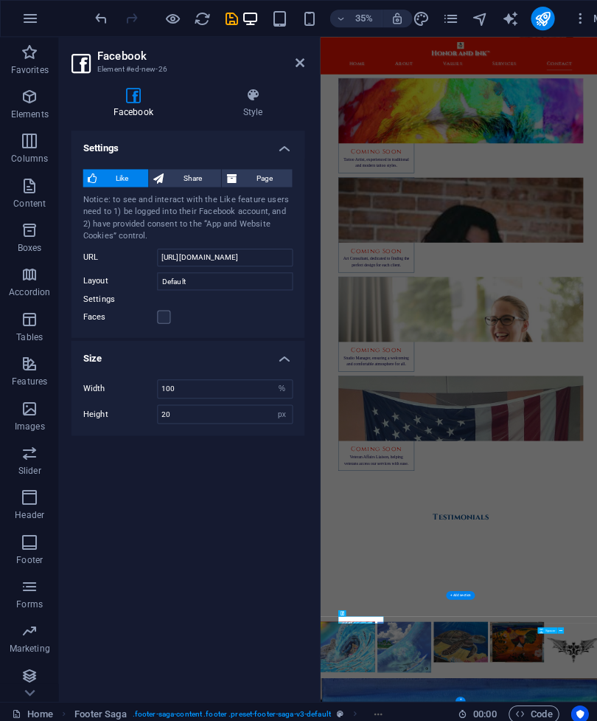
scroll to position [6004, 0]
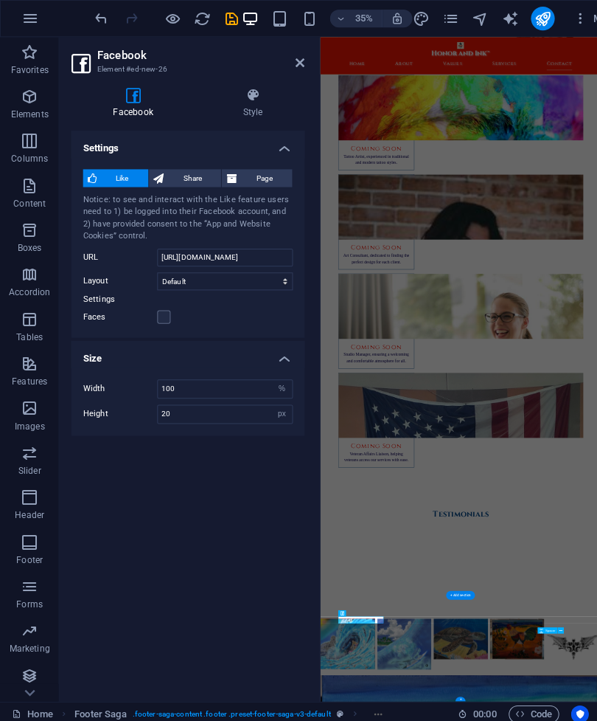
click at [126, 301] on label "Settings" at bounding box center [187, 297] width 209 height 18
click at [117, 306] on label "Faces" at bounding box center [120, 315] width 74 height 18
click at [0, 0] on input "Faces" at bounding box center [0, 0] width 0 height 0
click at [201, 182] on span "Share" at bounding box center [191, 177] width 49 height 18
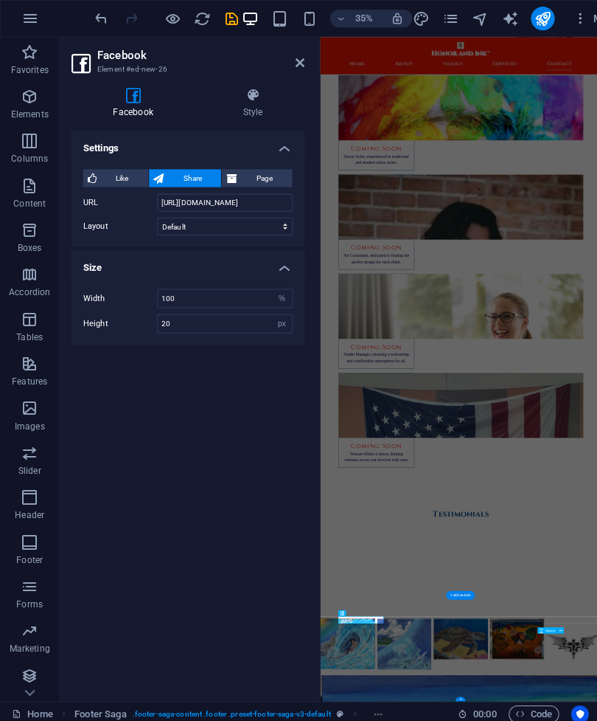
click at [270, 181] on span "Page" at bounding box center [263, 177] width 46 height 18
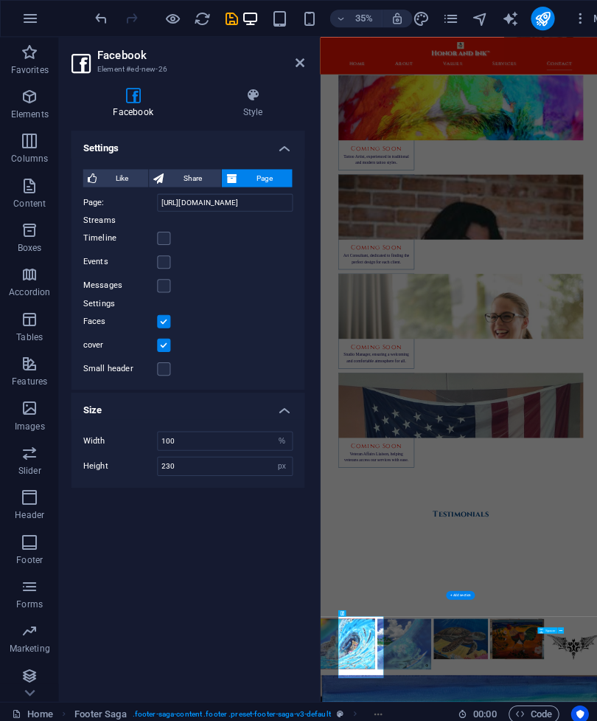
click at [198, 173] on span "Share" at bounding box center [191, 177] width 49 height 18
type input "20"
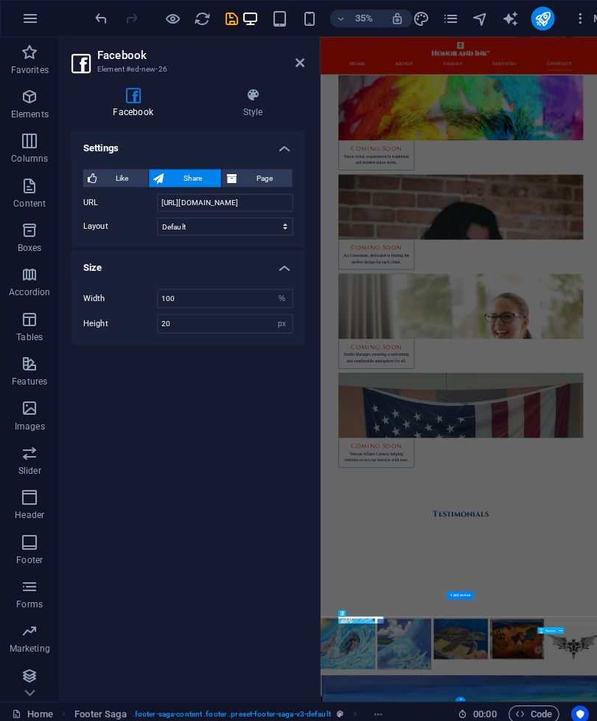
click at [136, 184] on span "Like" at bounding box center [121, 177] width 43 height 18
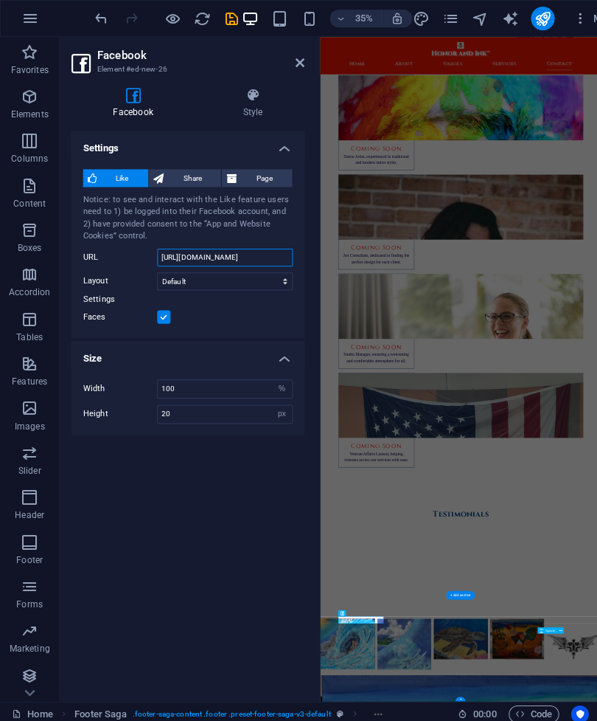
click at [279, 262] on input "https://www.facebook.com/facebook" at bounding box center [223, 256] width 135 height 18
click at [297, 63] on icon at bounding box center [298, 62] width 9 height 12
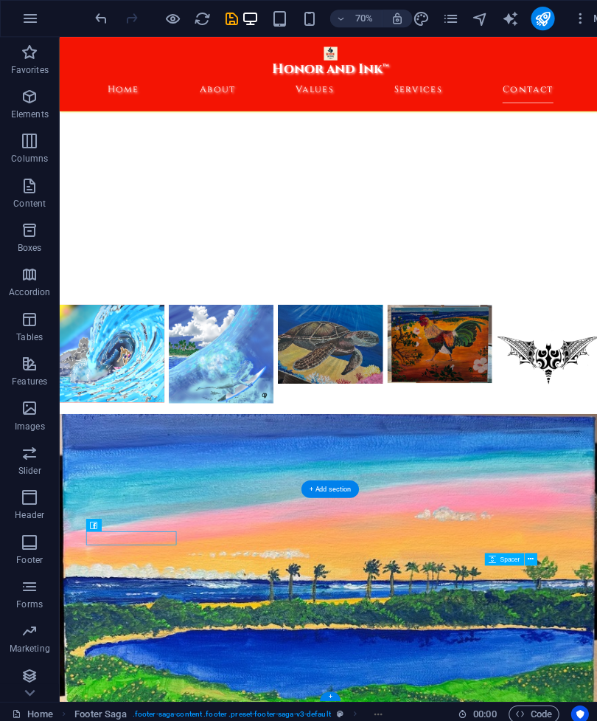
click at [94, 26] on icon "undo" at bounding box center [101, 18] width 17 height 17
click at [101, 21] on icon "undo" at bounding box center [101, 18] width 17 height 17
click at [106, 22] on icon "undo" at bounding box center [101, 18] width 17 height 17
click at [105, 25] on icon "undo" at bounding box center [101, 18] width 17 height 17
click at [101, 19] on icon "undo" at bounding box center [101, 18] width 17 height 17
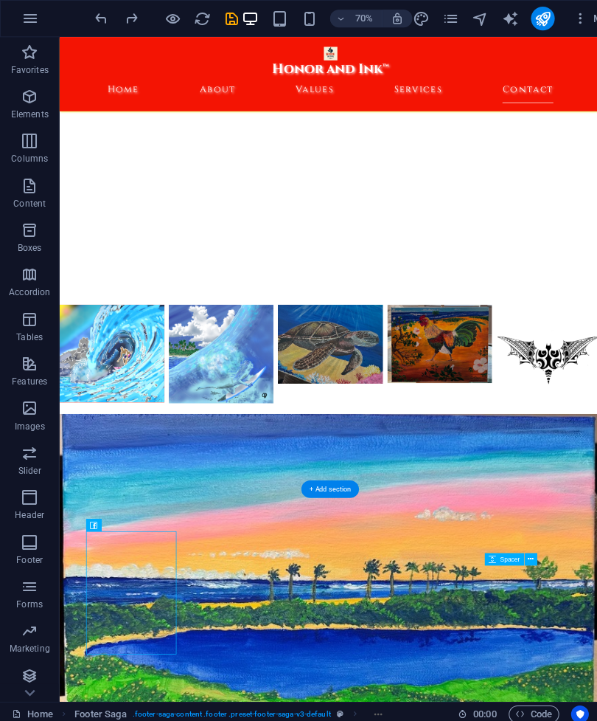
click at [101, 18] on icon "undo" at bounding box center [101, 18] width 17 height 17
click at [103, 25] on icon "undo" at bounding box center [101, 18] width 17 height 17
click at [105, 21] on icon "undo" at bounding box center [101, 18] width 17 height 17
click at [100, 27] on icon "undo" at bounding box center [101, 18] width 17 height 17
click at [98, 16] on icon "undo" at bounding box center [101, 18] width 17 height 17
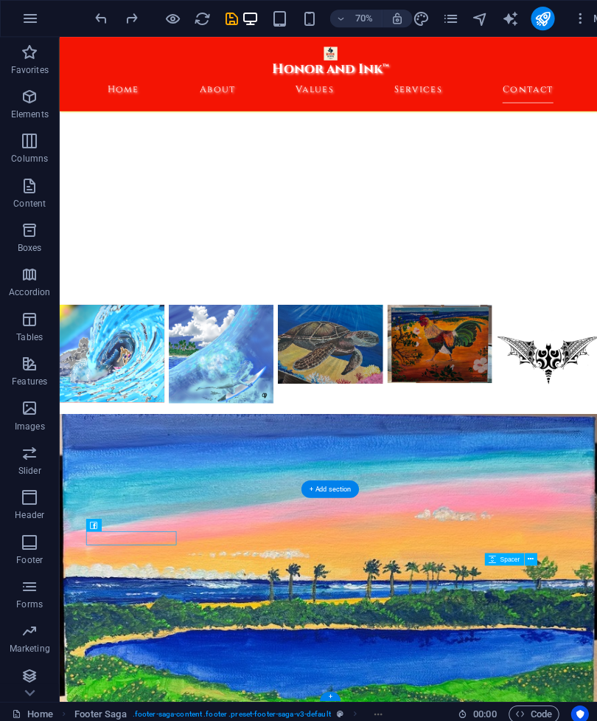
scroll to position [6429, 0]
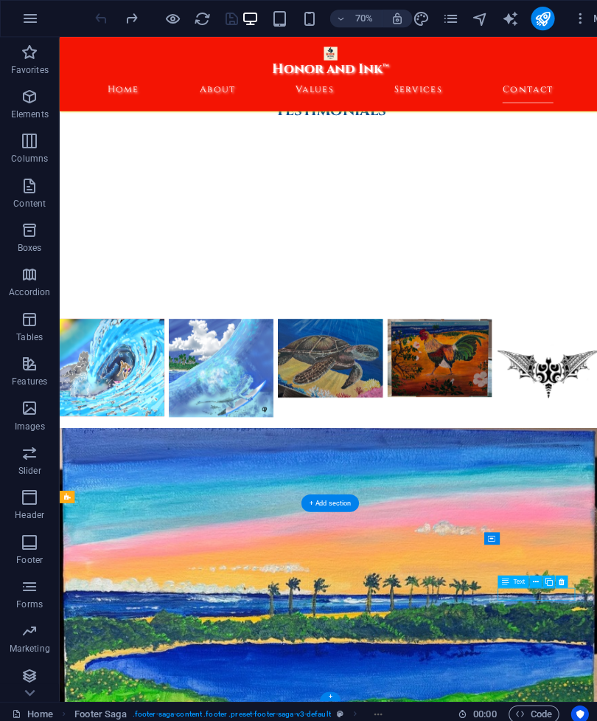
click at [597, 88] on div "Honor and Ink™ Home About Values Services Contact" at bounding box center [443, 89] width 769 height 105
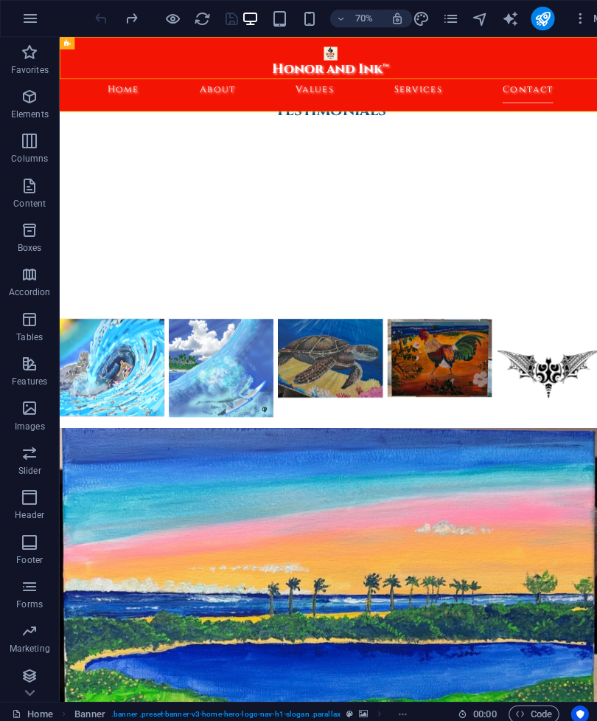
click at [597, 94] on nav "Home About Values Services Contact" at bounding box center [444, 112] width 696 height 37
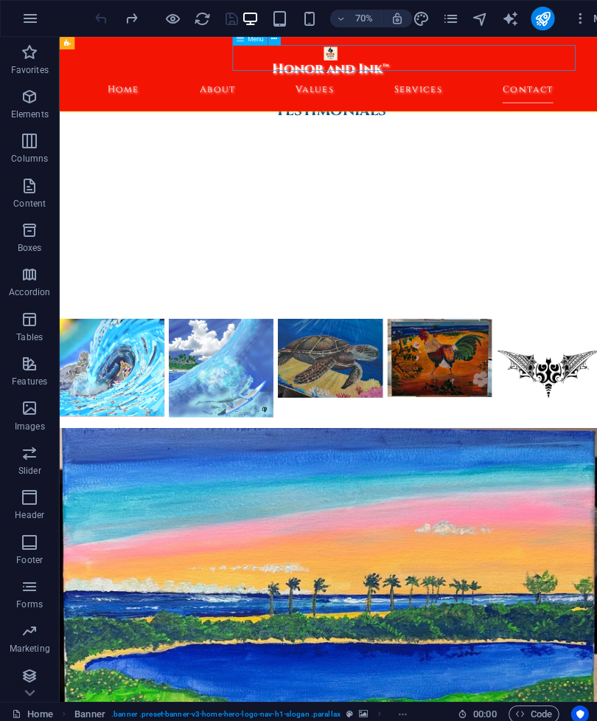
click at [597, 86] on div "Honor and Ink™ Home About Values Services Contact" at bounding box center [443, 89] width 769 height 105
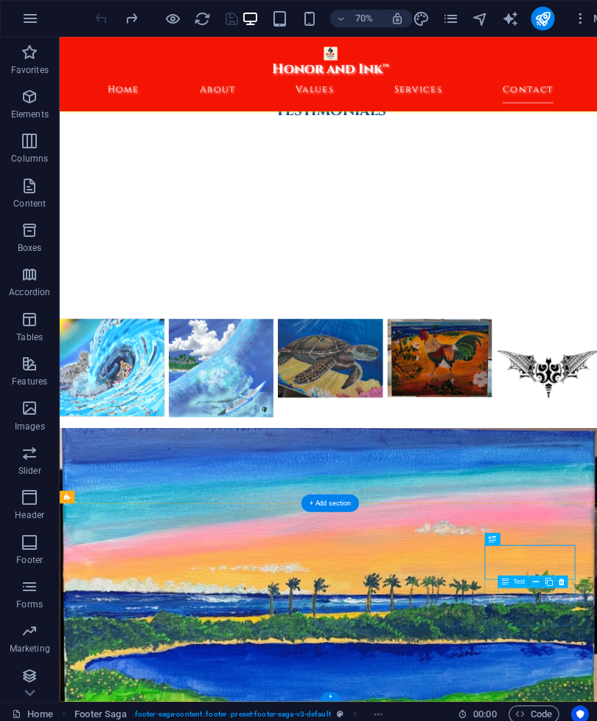
click at [516, 580] on button at bounding box center [519, 578] width 13 height 13
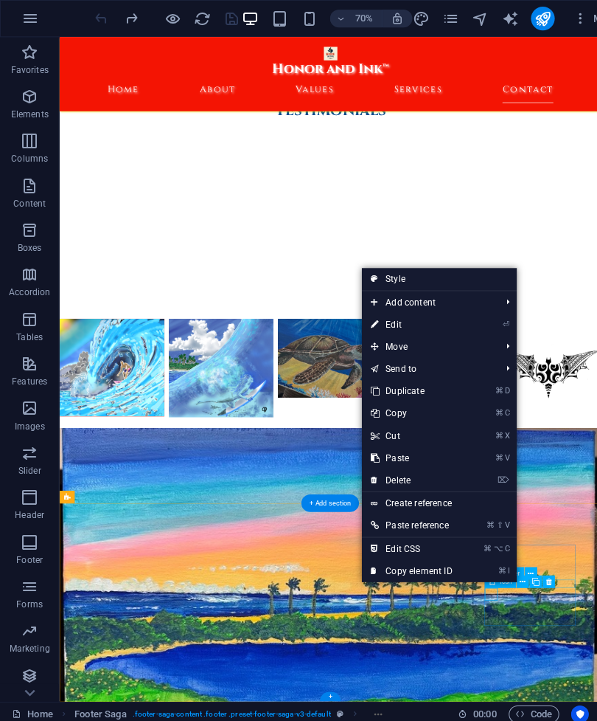
click at [415, 316] on link "⏎ Edit" at bounding box center [409, 322] width 99 height 22
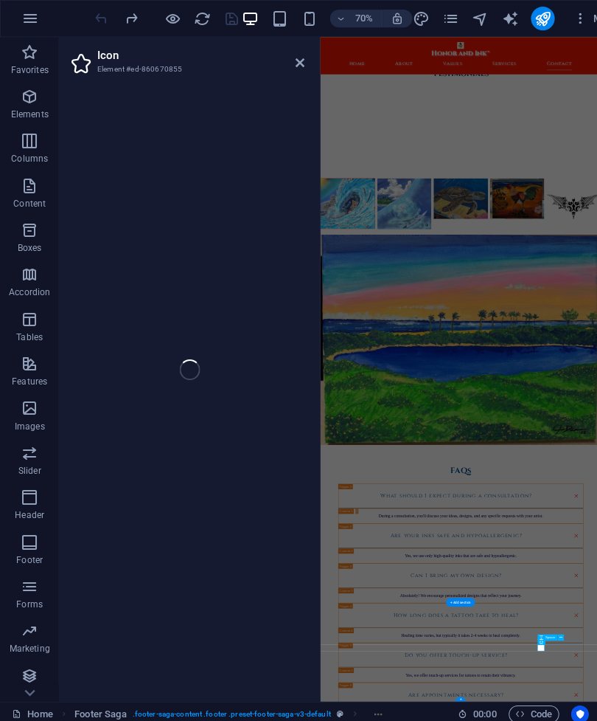
select select "xMidYMid"
select select "px"
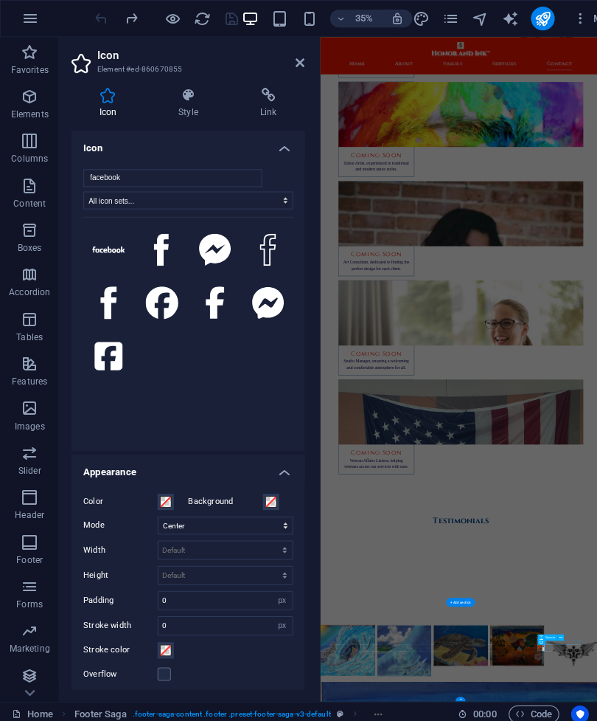
scroll to position [0, 0]
click at [299, 67] on icon at bounding box center [298, 62] width 9 height 12
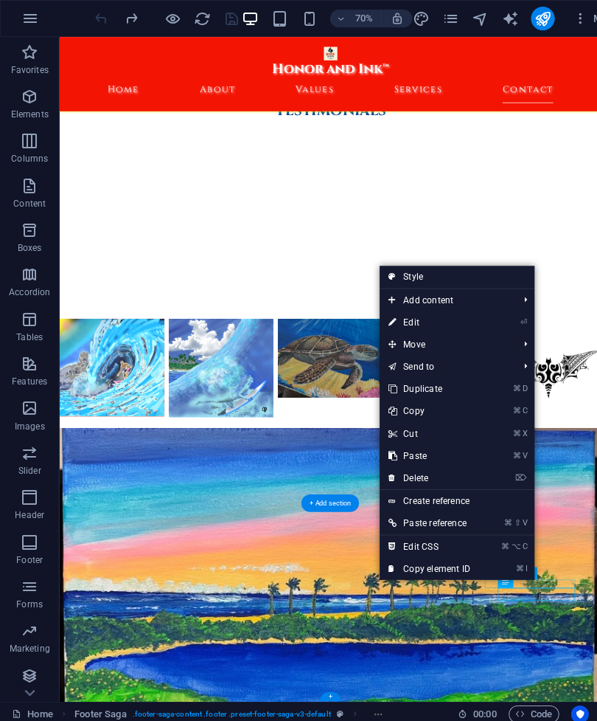
click at [419, 322] on link "⏎ Edit" at bounding box center [427, 320] width 99 height 22
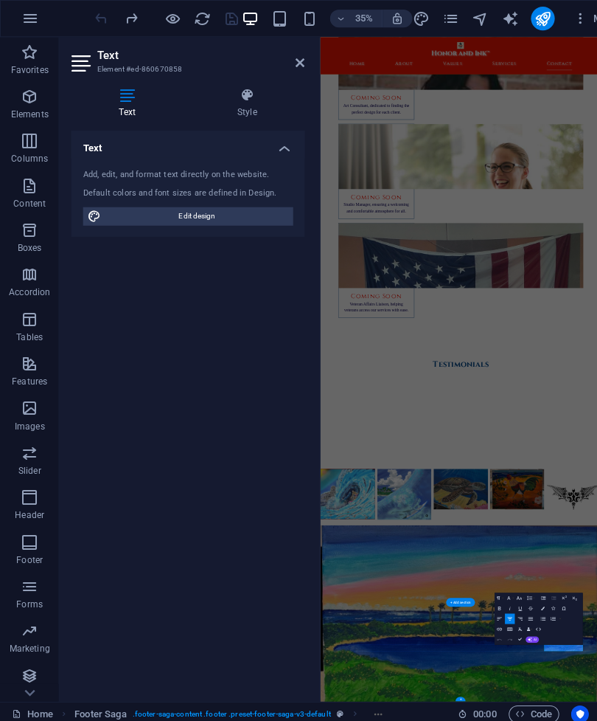
scroll to position [5984, 0]
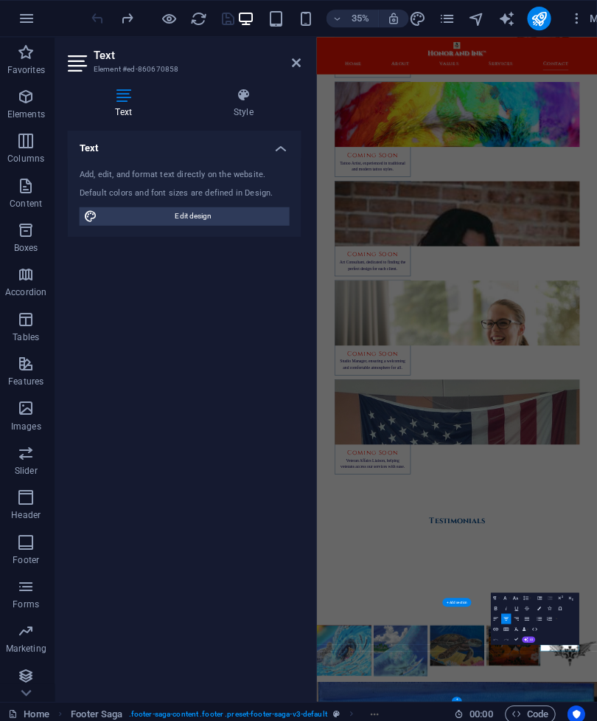
click at [72, 64] on icon at bounding box center [82, 63] width 22 height 24
click at [164, 81] on div "Text Style Text Add, edit, and format text directly on the website. Default col…" at bounding box center [187, 386] width 256 height 622
click at [281, 150] on h4 "Text" at bounding box center [187, 143] width 232 height 27
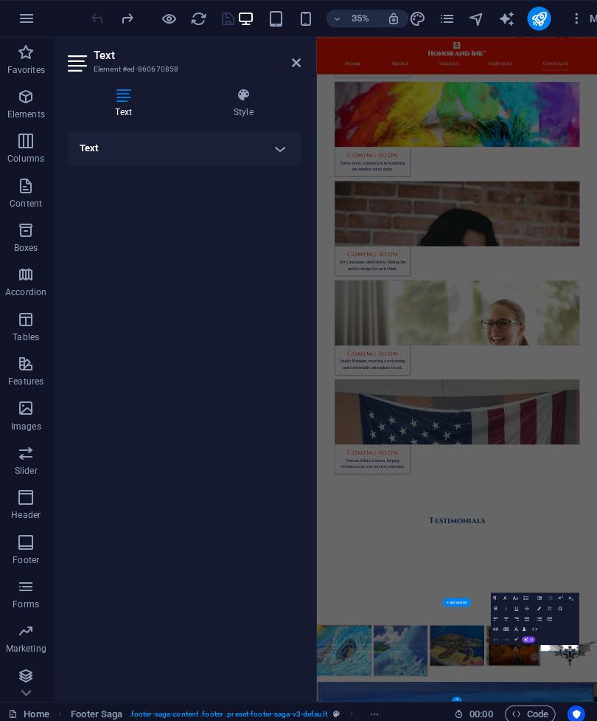
click at [267, 150] on h4 "Text" at bounding box center [187, 147] width 232 height 35
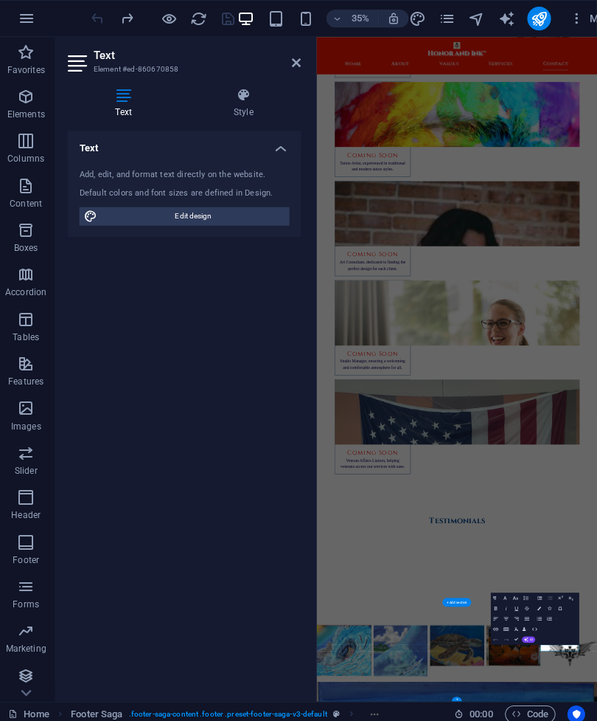
click at [241, 217] on span "Edit design" at bounding box center [196, 215] width 182 height 18
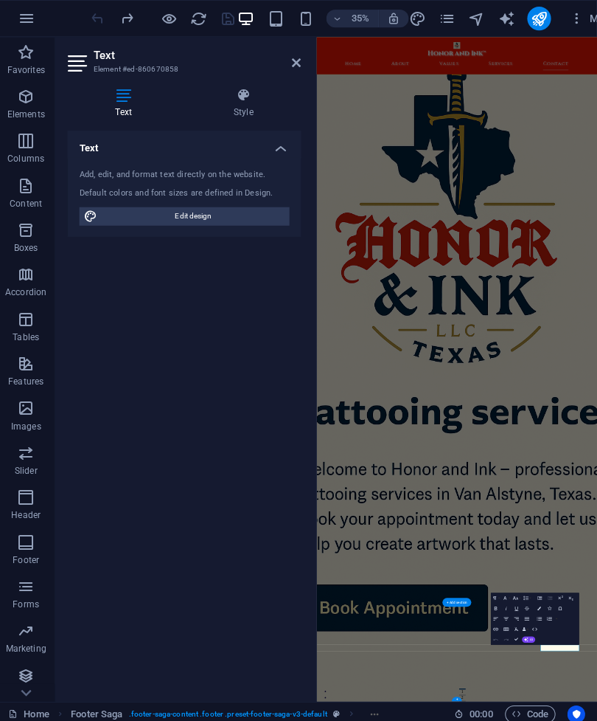
select select "ease-in-out"
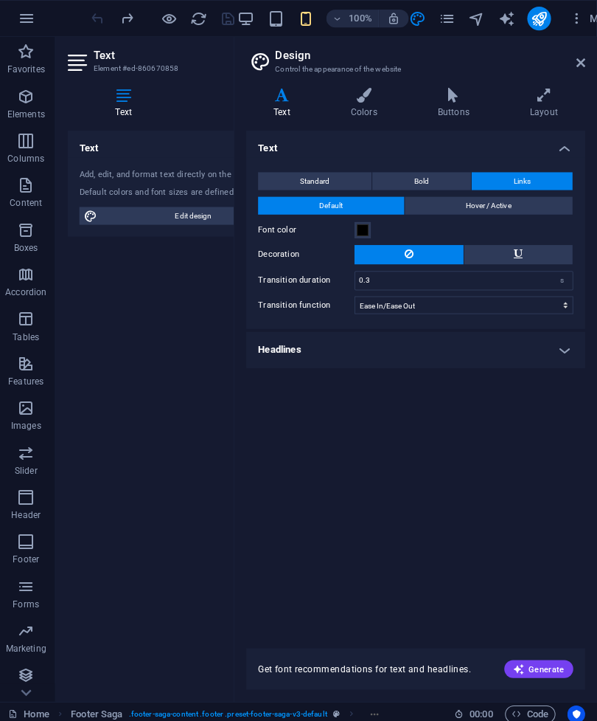
click at [563, 358] on h4 "Headlines" at bounding box center [417, 347] width 337 height 35
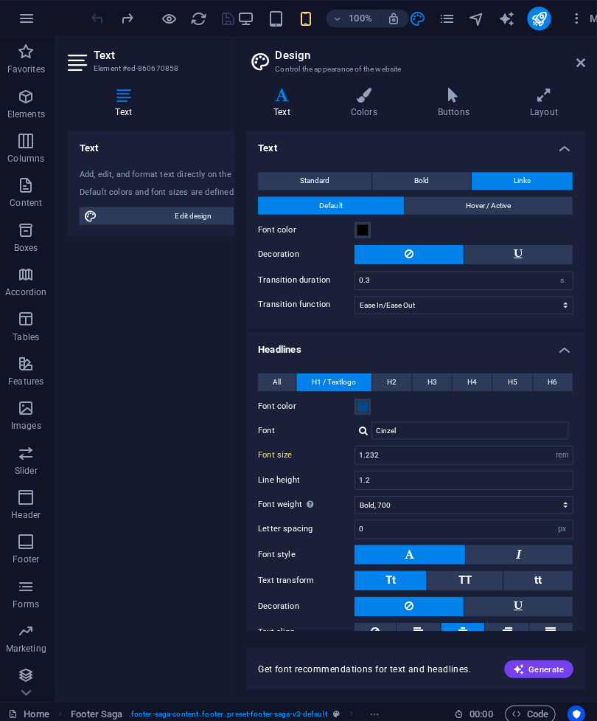
click at [529, 180] on button "Links" at bounding box center [523, 180] width 100 height 18
click at [529, 177] on button "Links" at bounding box center [523, 180] width 100 height 18
click at [432, 171] on button "Bold" at bounding box center [423, 180] width 98 height 18
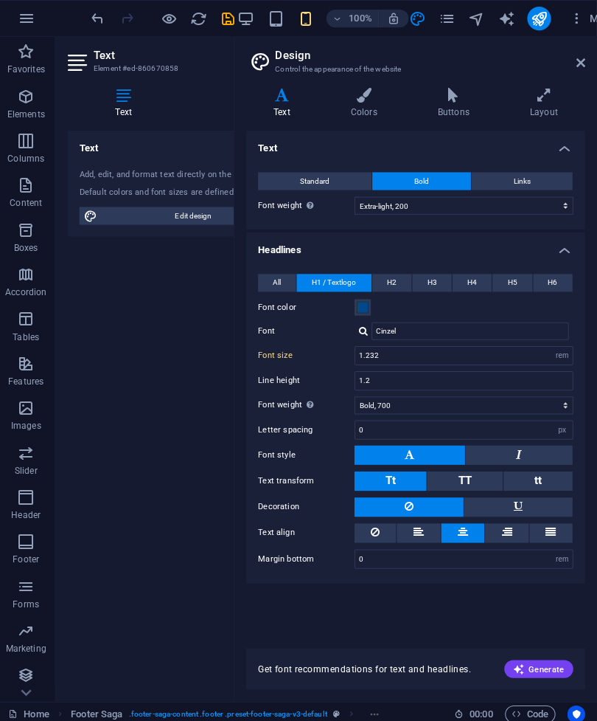
click at [521, 186] on span "Links" at bounding box center [523, 180] width 17 height 18
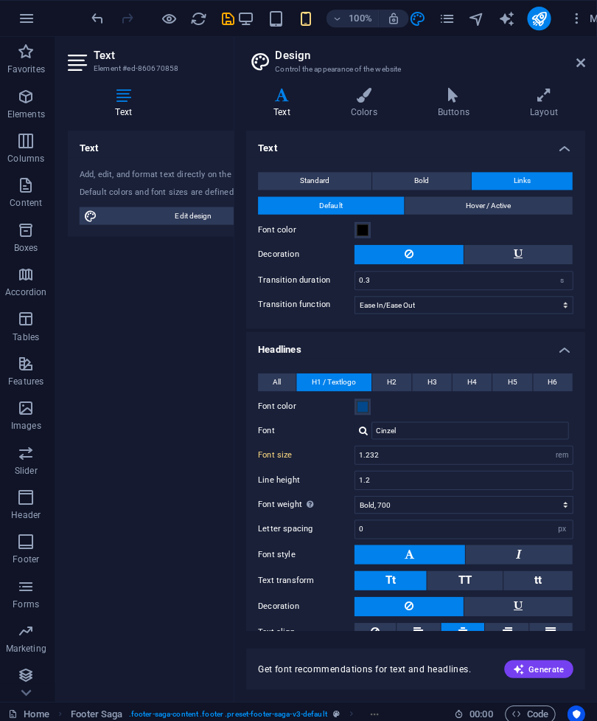
click at [475, 210] on span "Hover / Active" at bounding box center [489, 204] width 45 height 18
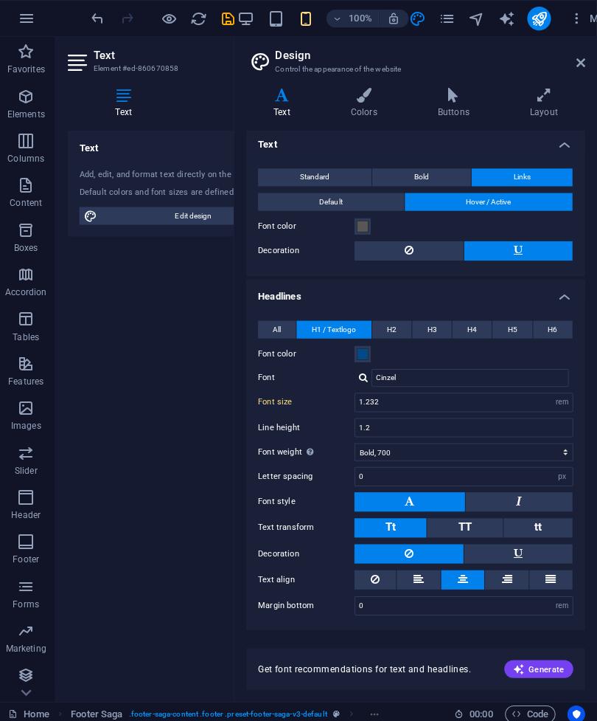
scroll to position [3, 0]
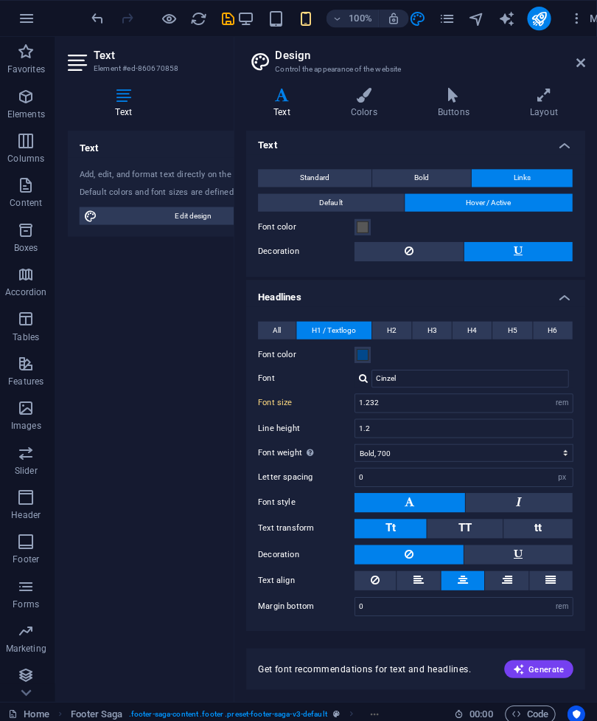
click at [280, 330] on button "All" at bounding box center [279, 328] width 38 height 18
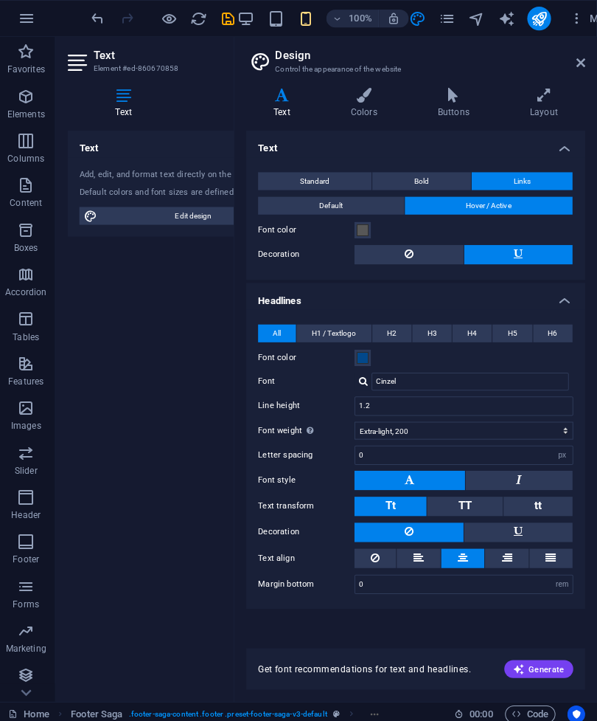
scroll to position [0, 0]
click at [344, 323] on span "H1 / Textlogo" at bounding box center [335, 331] width 44 height 18
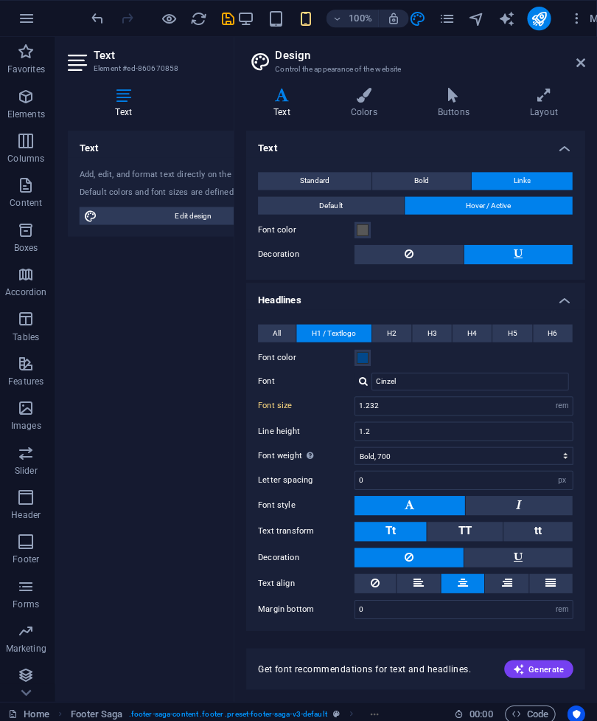
click at [285, 332] on button "All" at bounding box center [279, 331] width 38 height 18
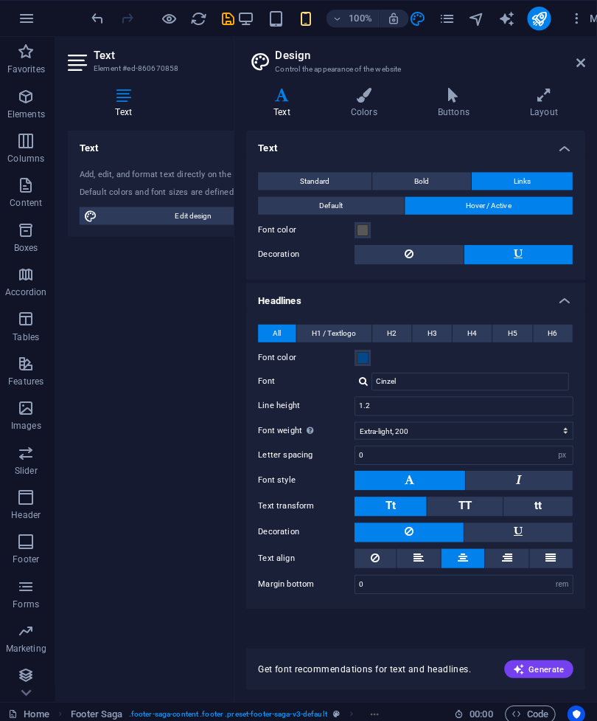
click at [336, 330] on span "H1 / Textlogo" at bounding box center [335, 331] width 44 height 18
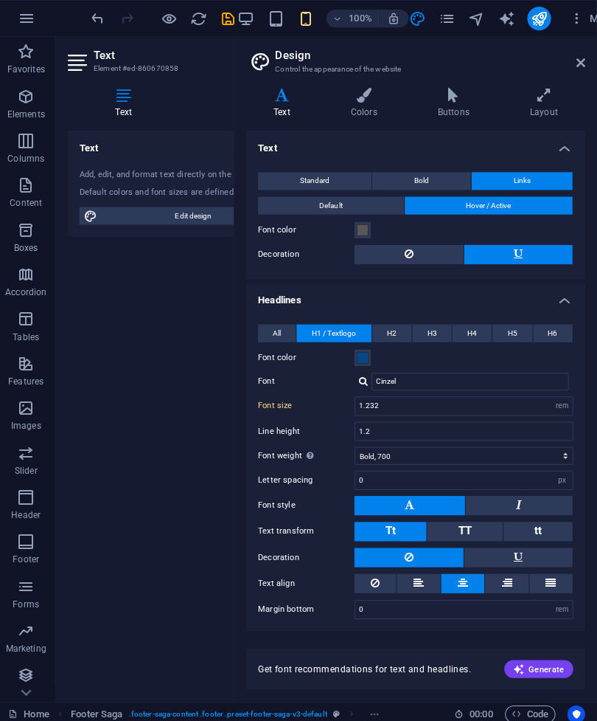
click at [523, 171] on span "Links" at bounding box center [523, 180] width 17 height 18
click at [515, 178] on span "Links" at bounding box center [523, 180] width 17 height 18
click at [457, 106] on h4 "Buttons" at bounding box center [457, 102] width 91 height 31
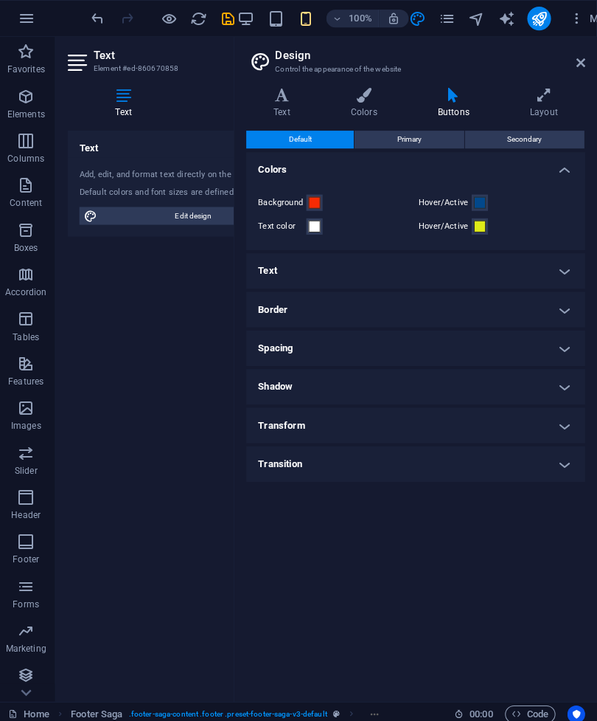
click at [530, 98] on icon at bounding box center [545, 94] width 82 height 15
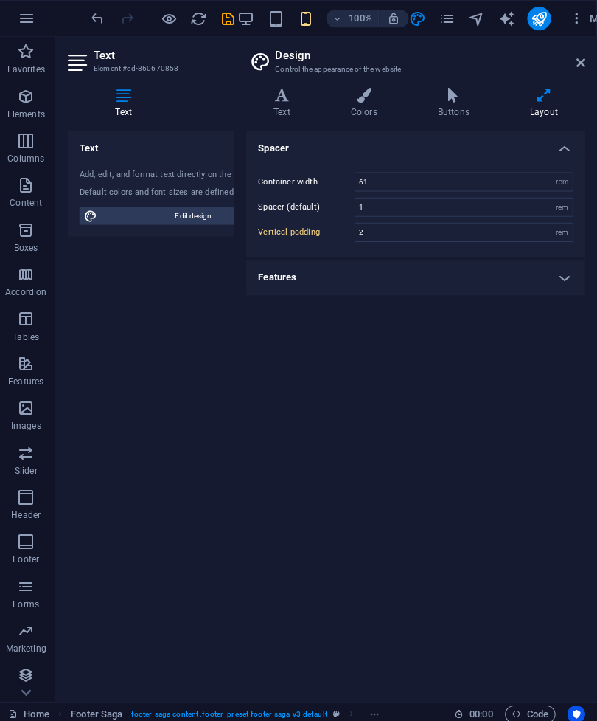
click at [566, 285] on h4 "Features" at bounding box center [417, 275] width 337 height 35
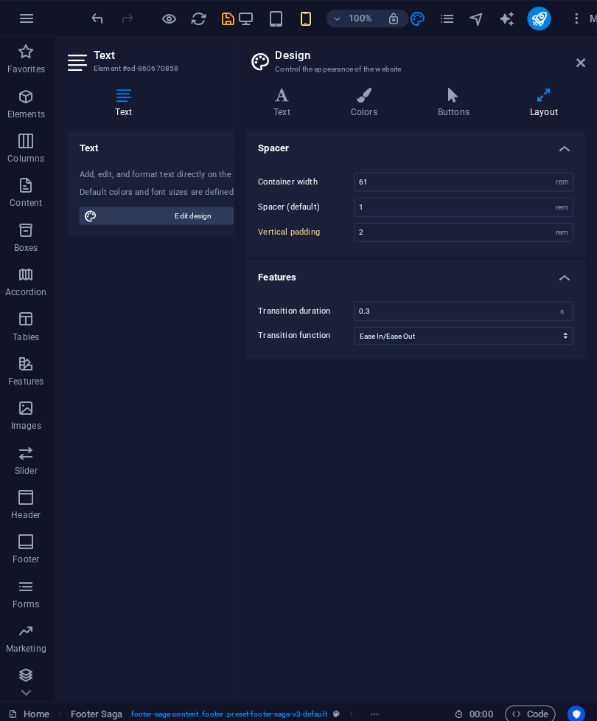
click at [565, 68] on header "Design Control the appearance of the website" at bounding box center [419, 56] width 334 height 38
click at [577, 58] on icon at bounding box center [581, 62] width 9 height 12
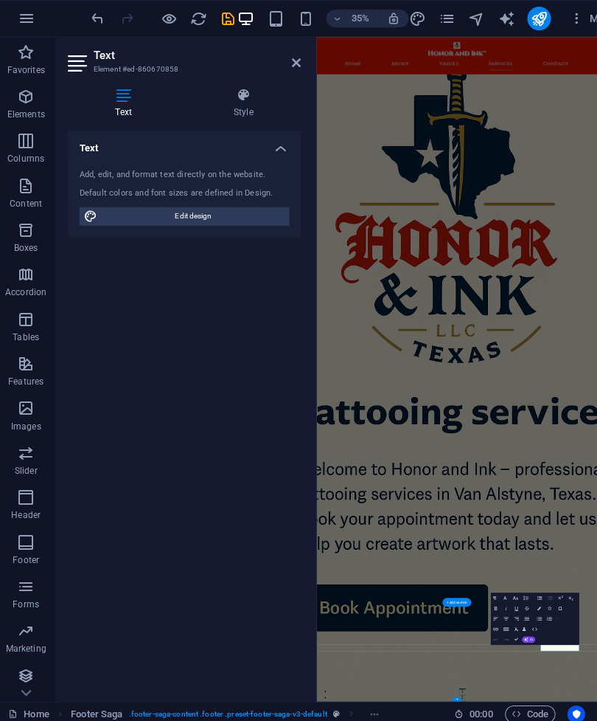
scroll to position [5984, 0]
